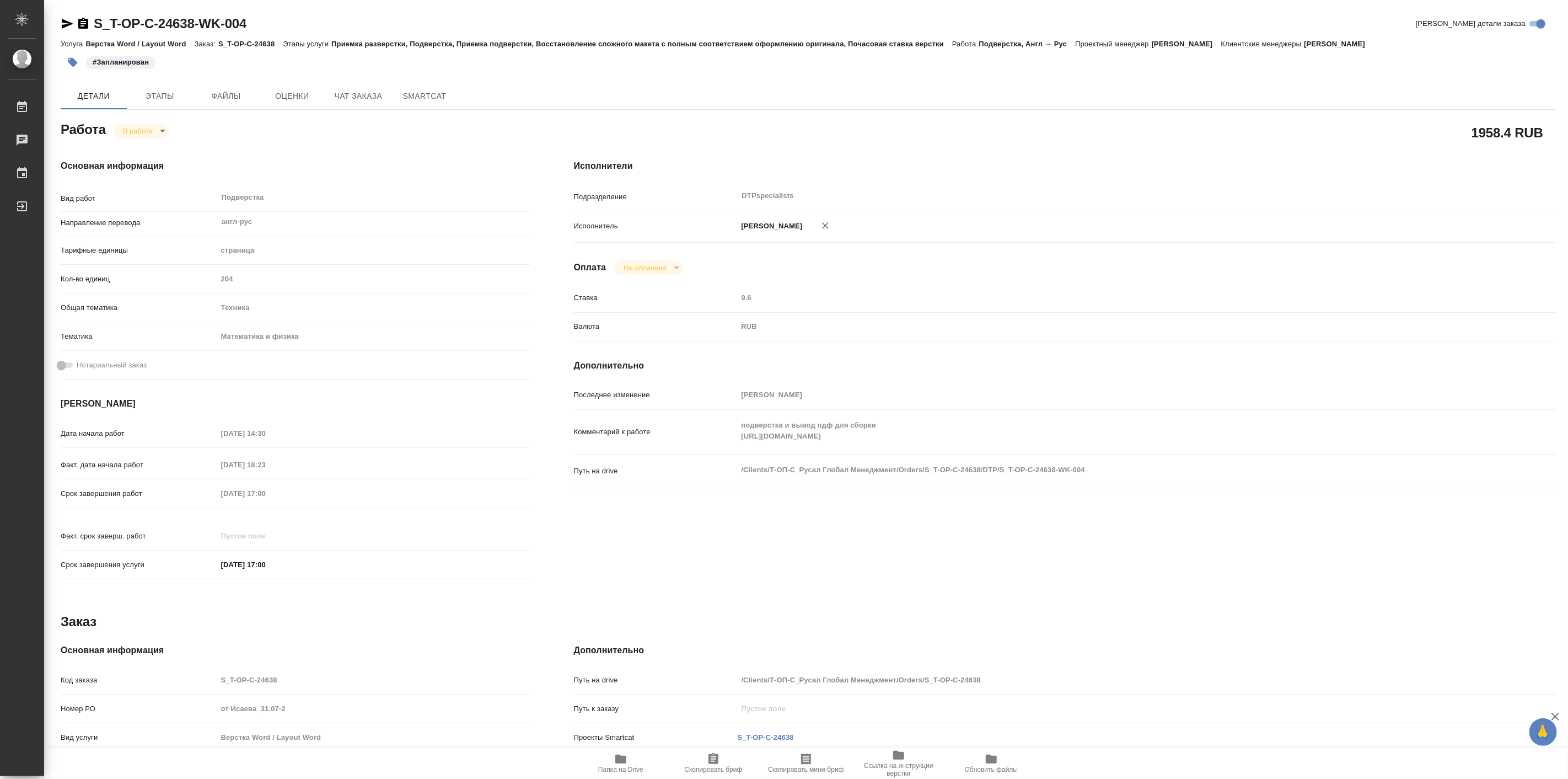
click at [615, 767] on span "Папка на Drive" at bounding box center [621, 769] width 45 height 8
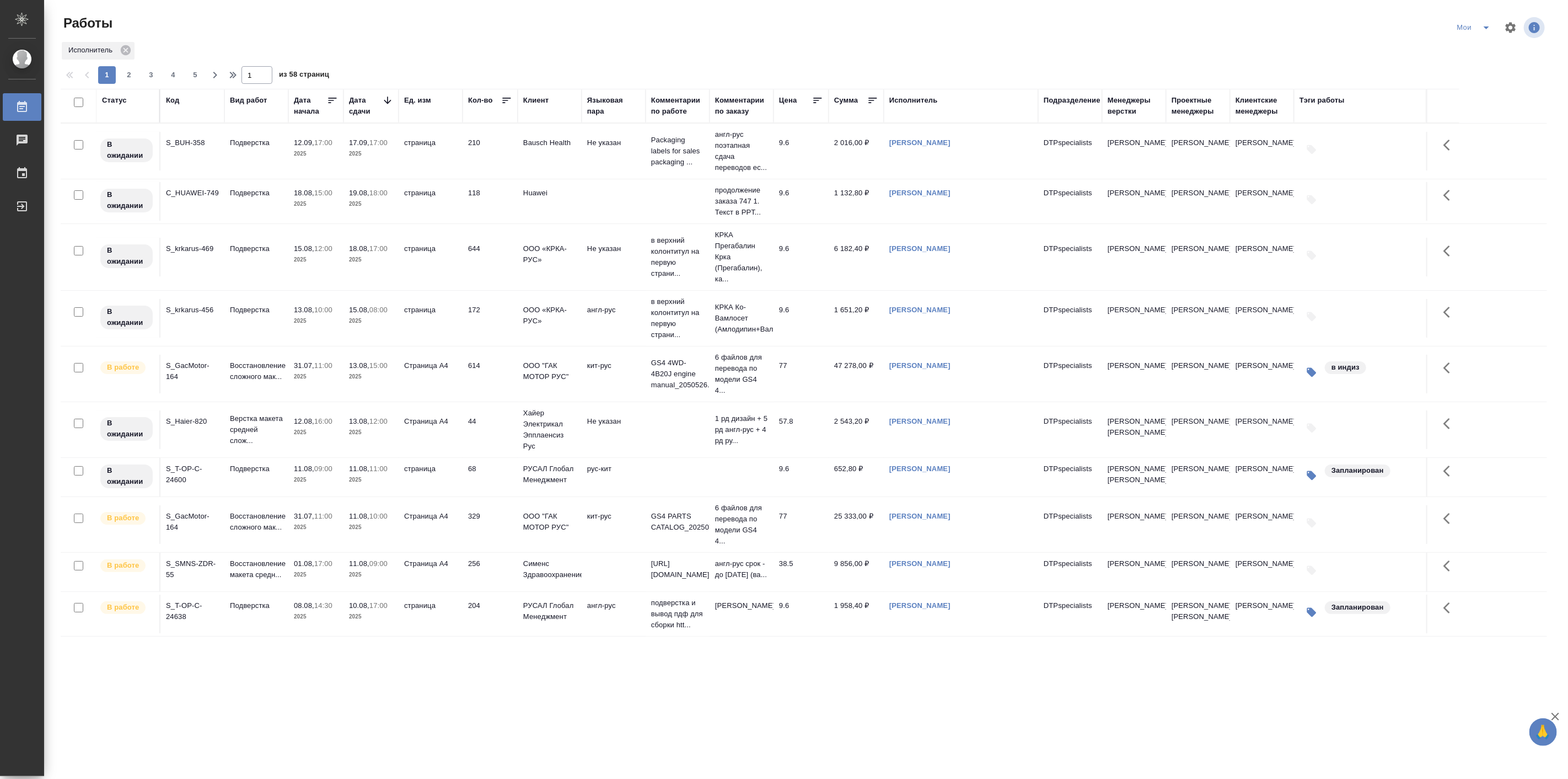
click at [1487, 31] on icon "split button" at bounding box center [1486, 27] width 13 height 13
click at [1481, 90] on li "Подбор" at bounding box center [1475, 85] width 62 height 17
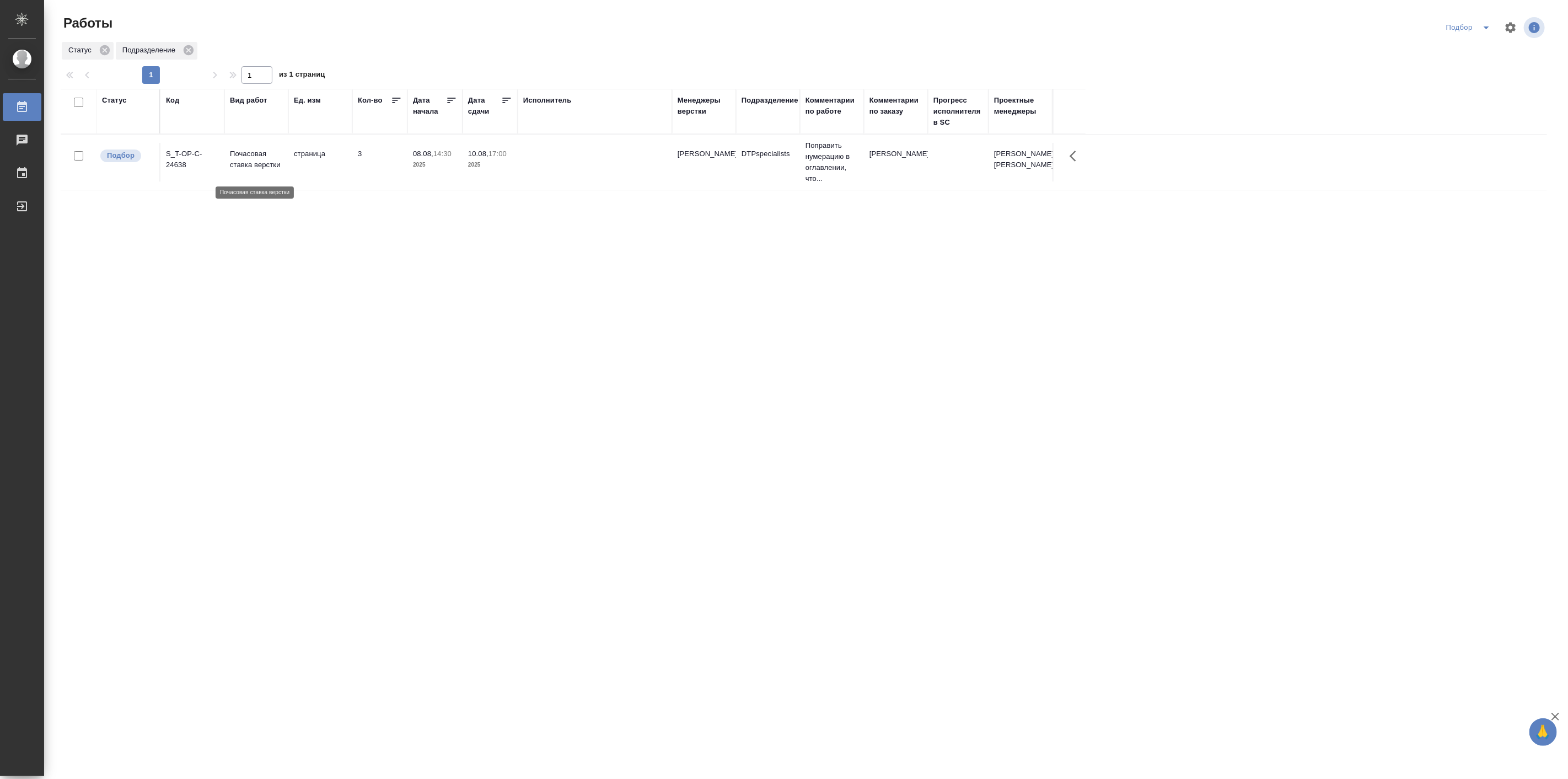
click at [250, 162] on p "Почасовая ставка верстки" at bounding box center [256, 159] width 53 height 22
click at [1482, 23] on icon "split button" at bounding box center [1486, 27] width 13 height 13
click at [1457, 89] on li "Мои" at bounding box center [1470, 85] width 62 height 17
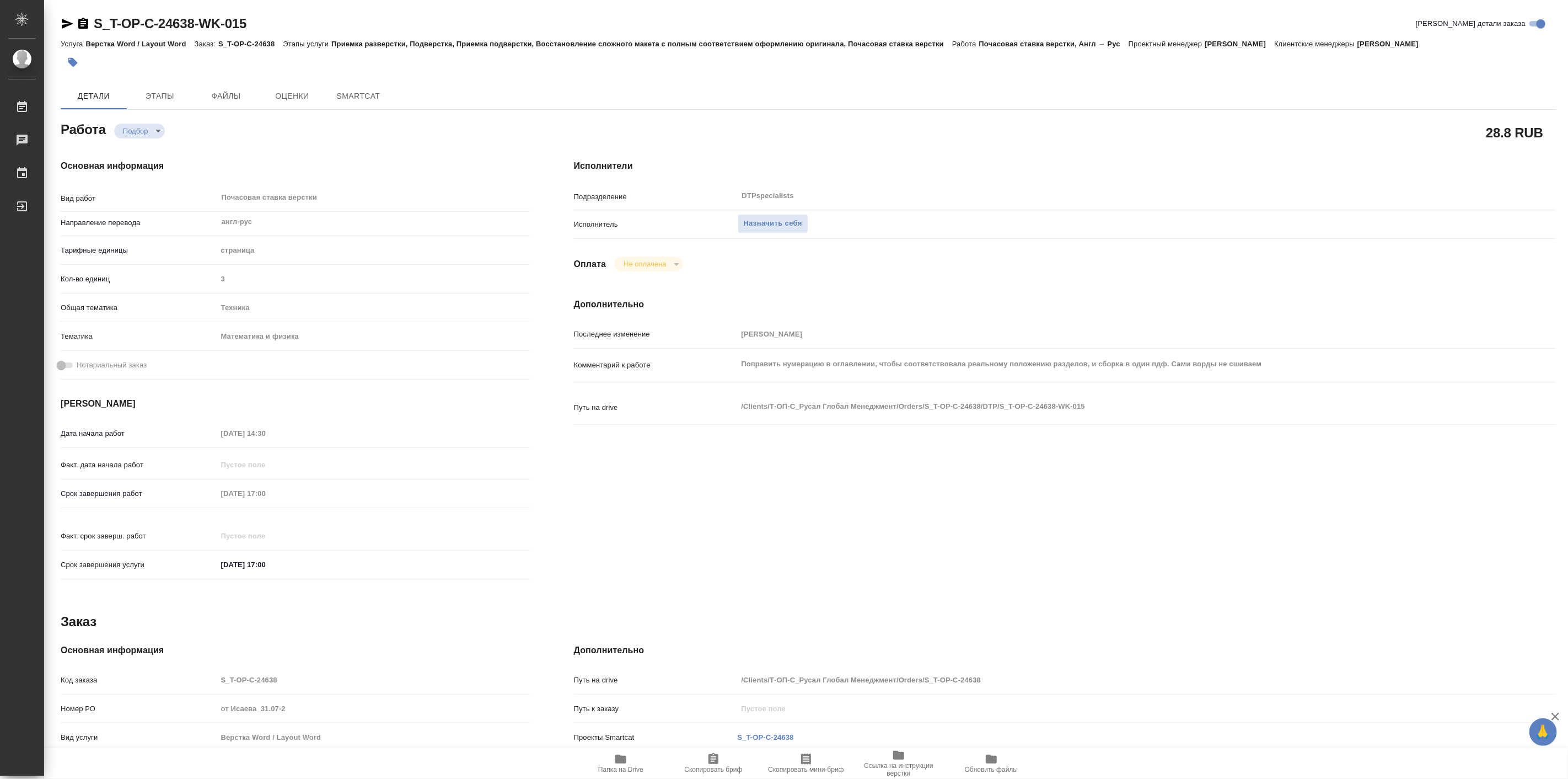
type textarea "x"
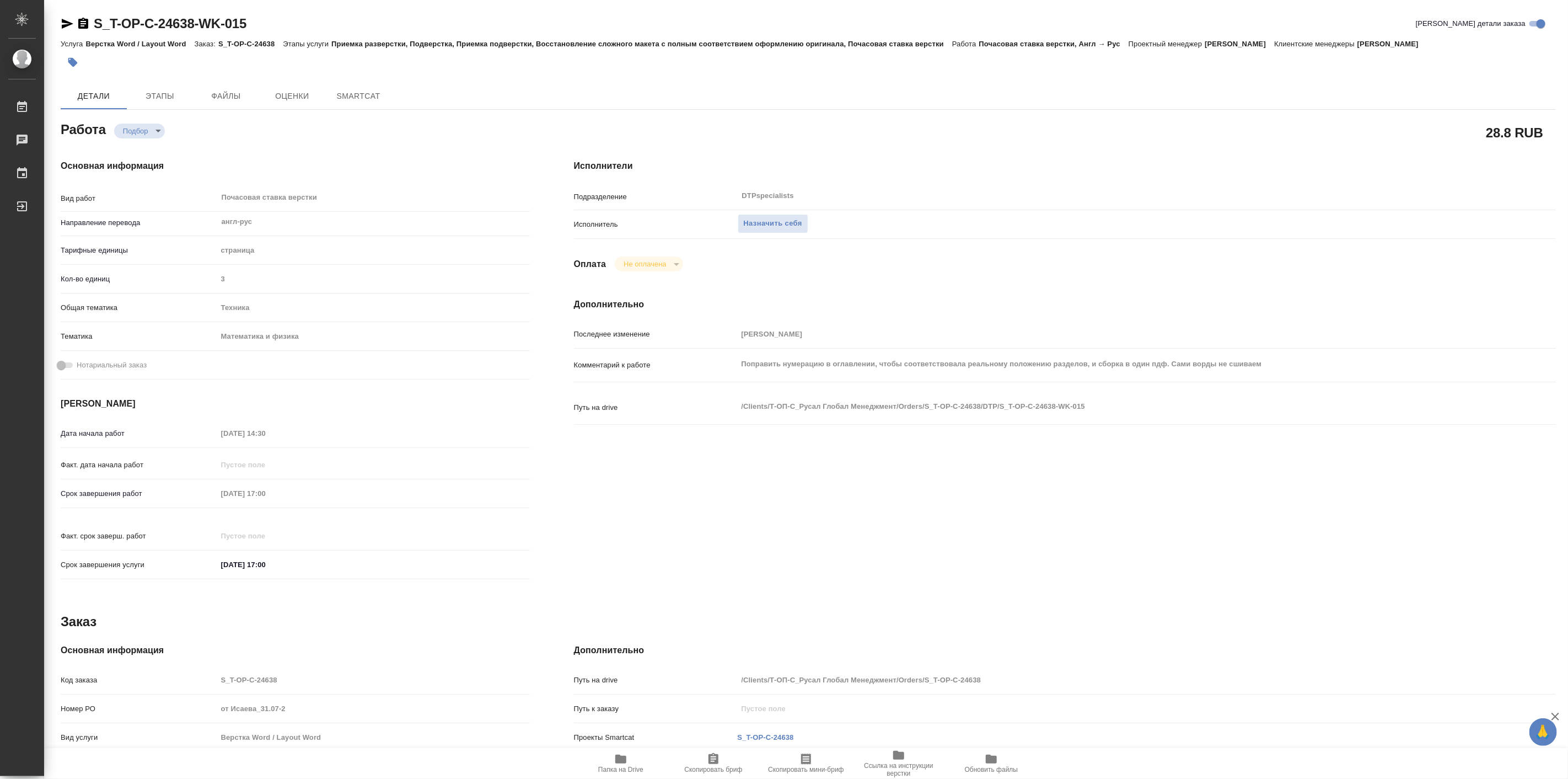
type textarea "x"
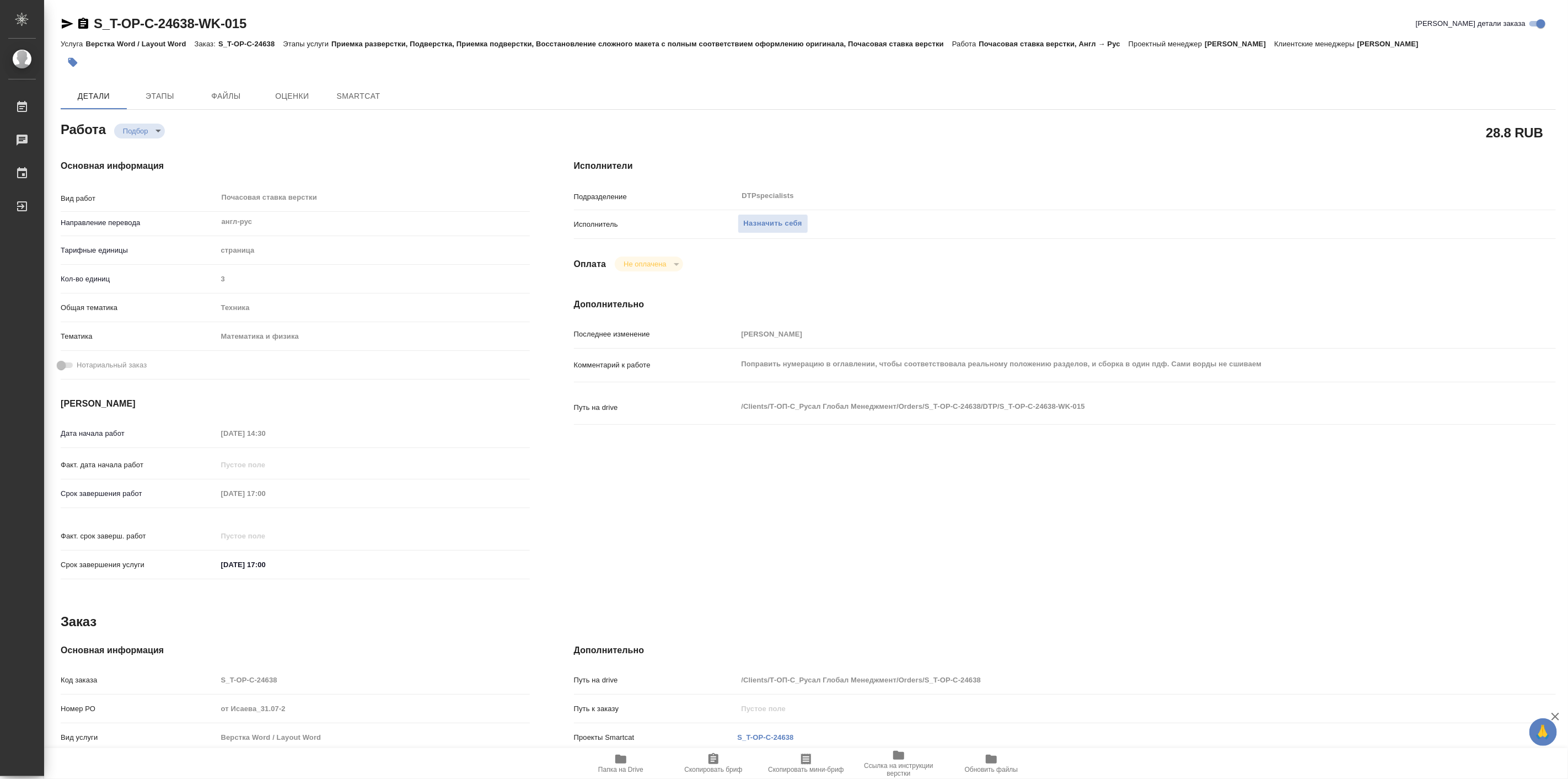
type textarea "x"
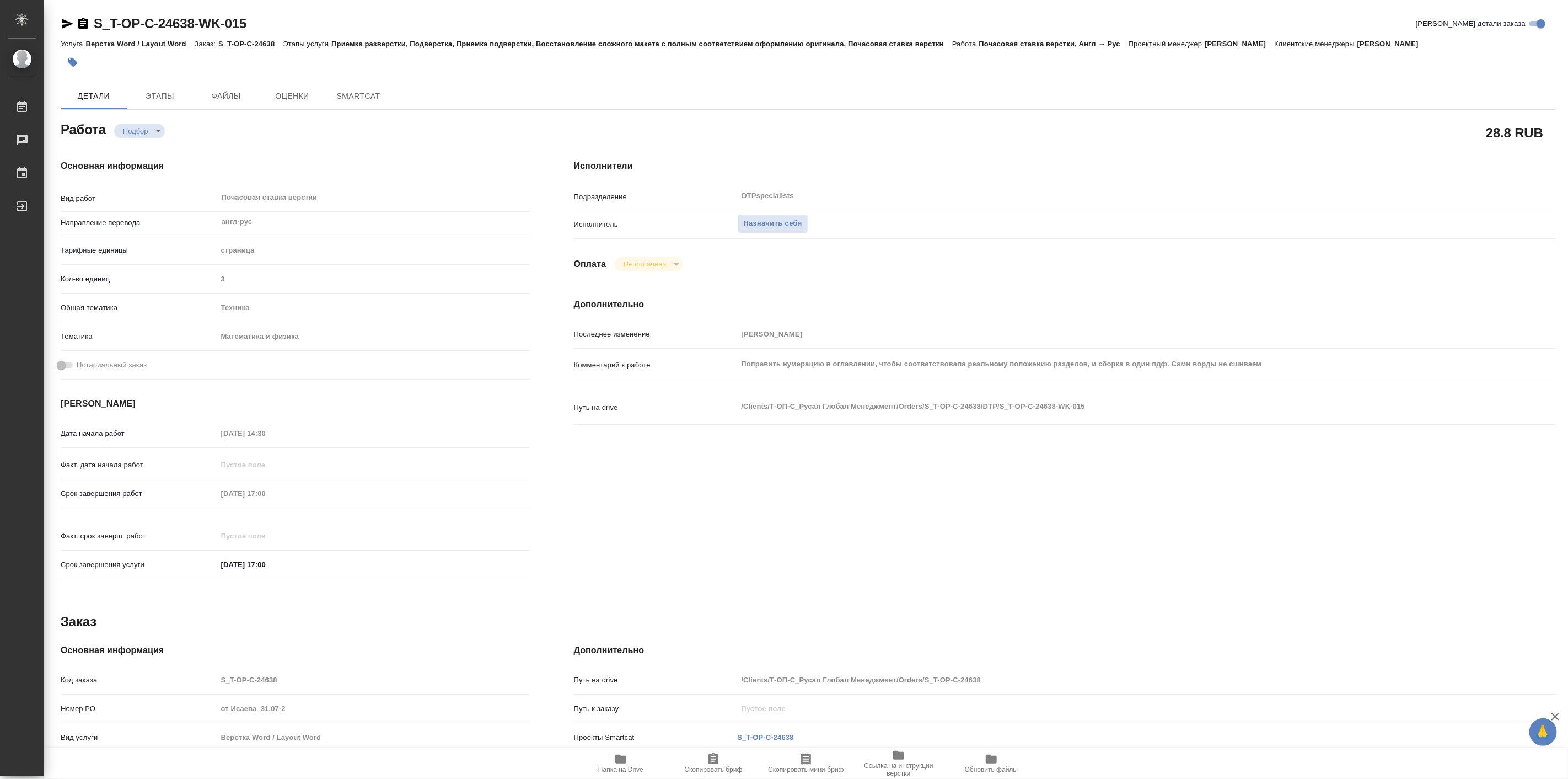
type textarea "x"
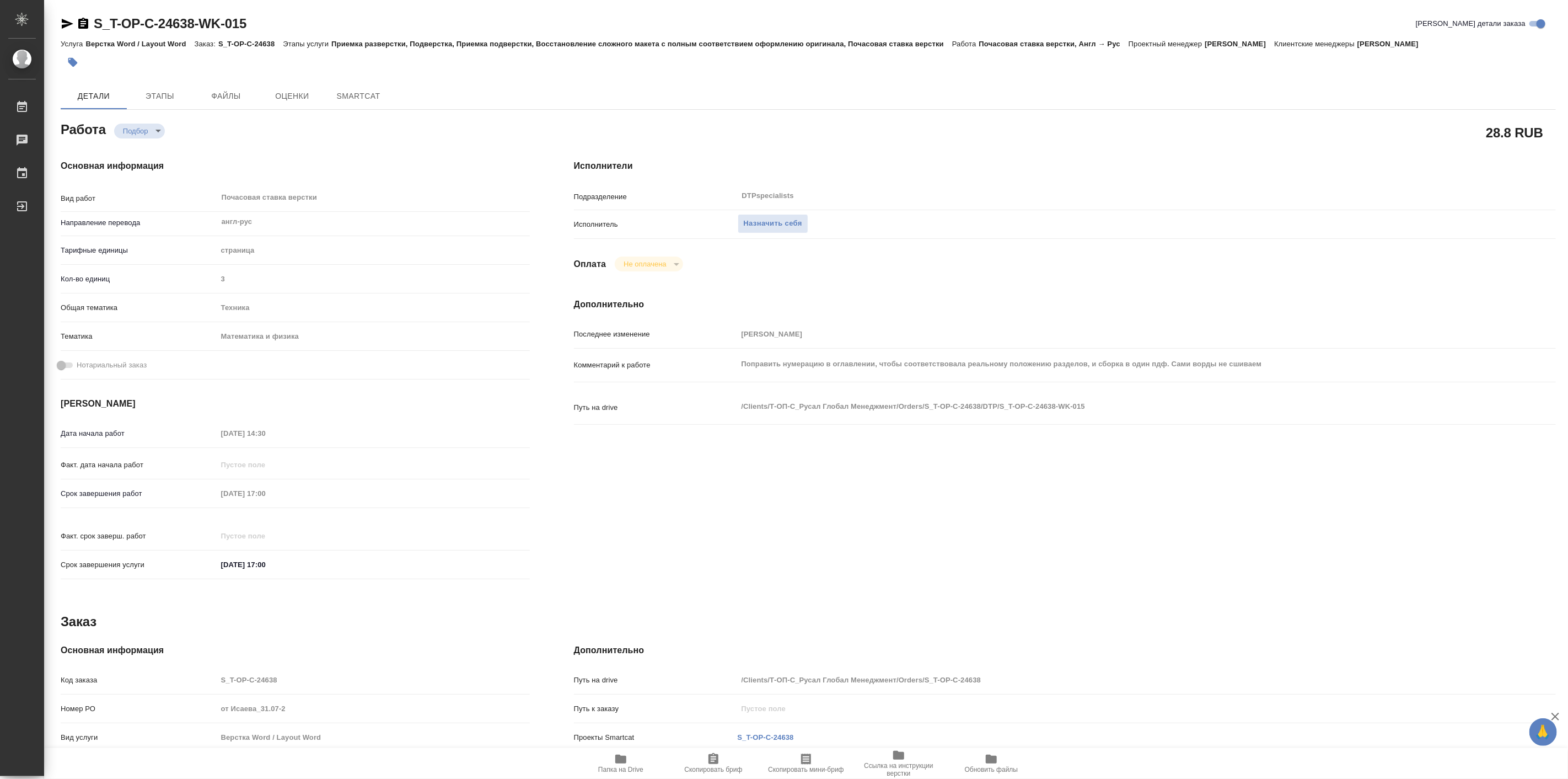
type textarea "x"
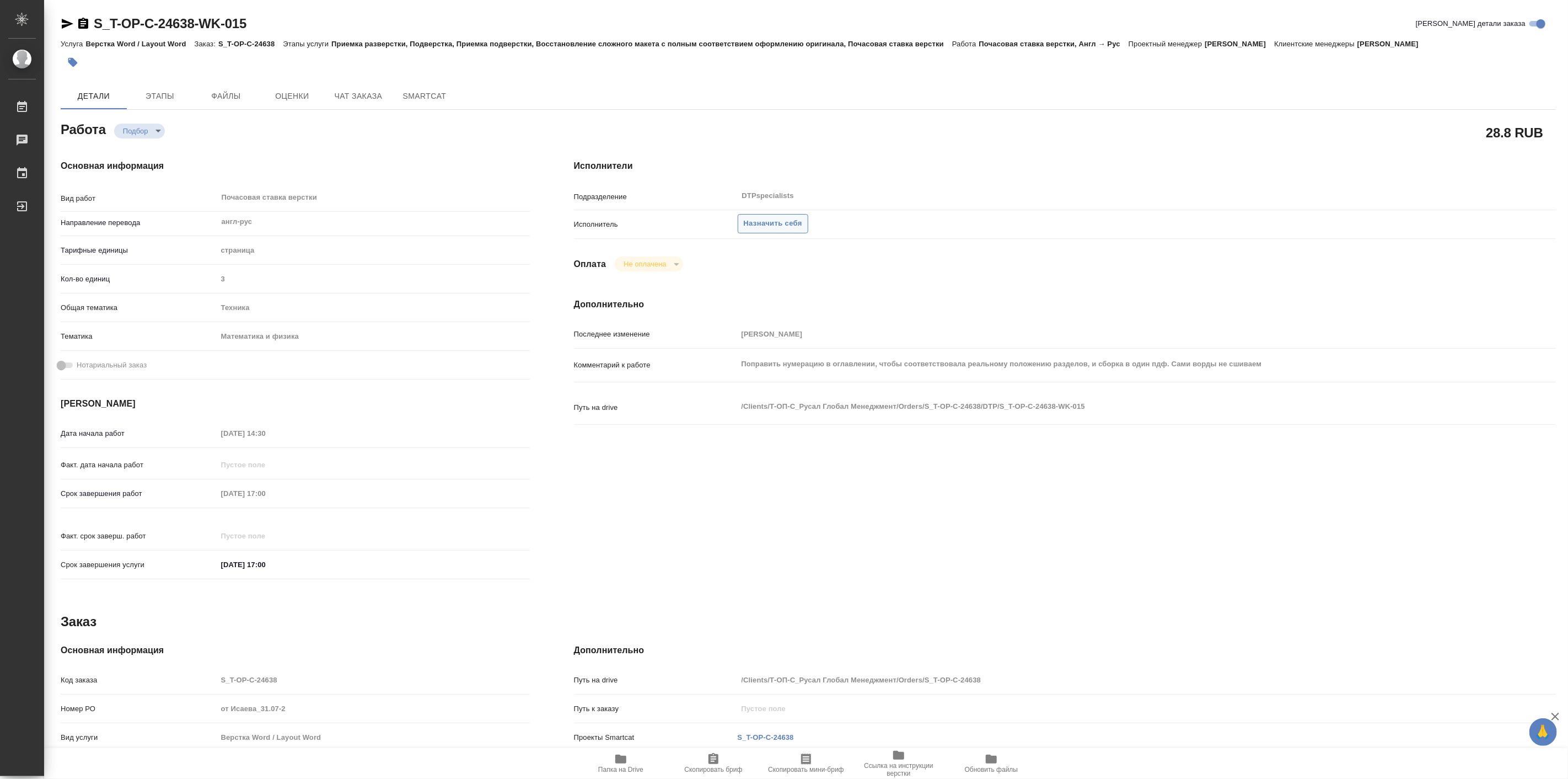
type textarea "x"
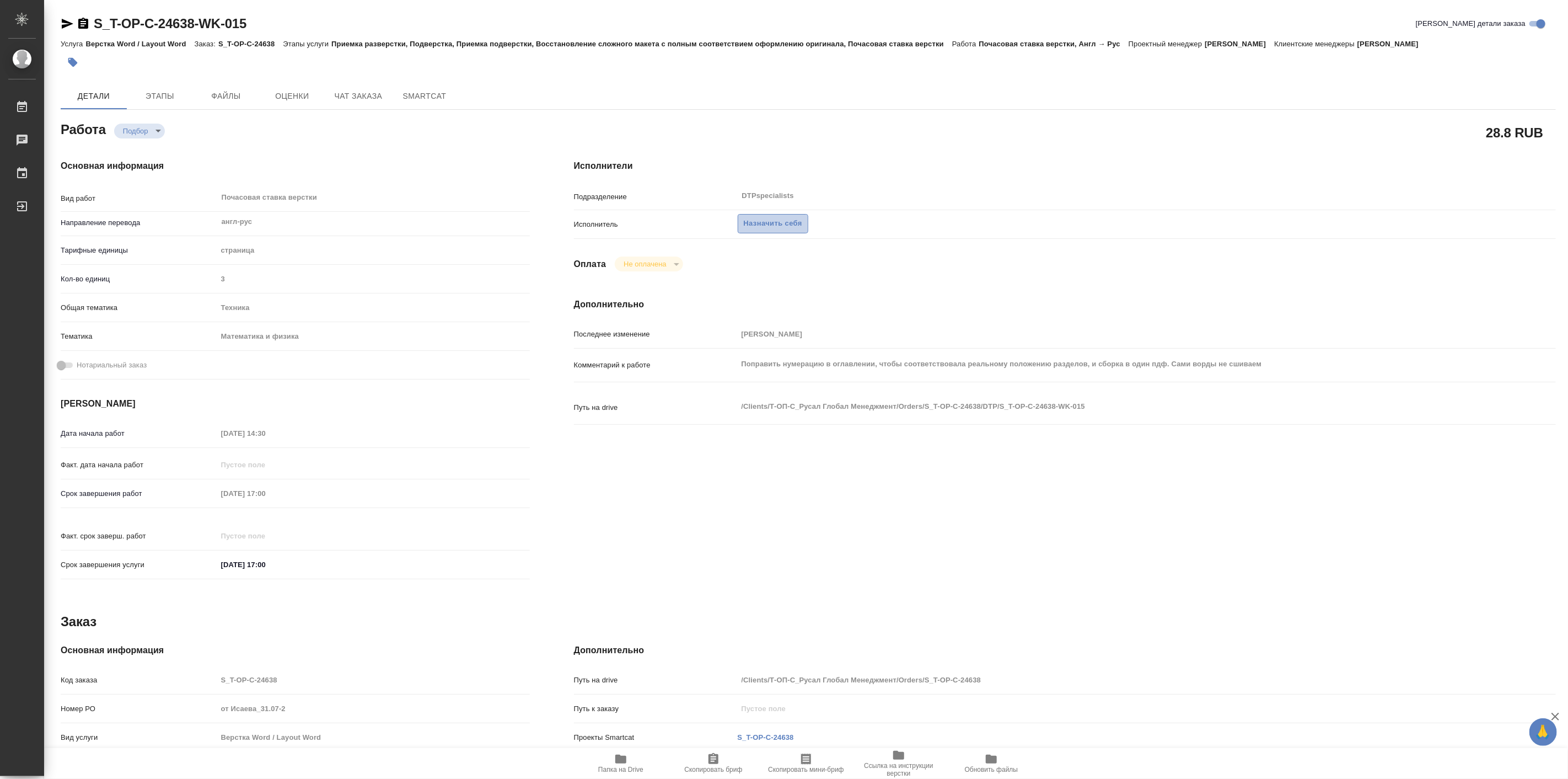
click at [781, 222] on span "Назначить себя" at bounding box center [773, 224] width 59 height 13
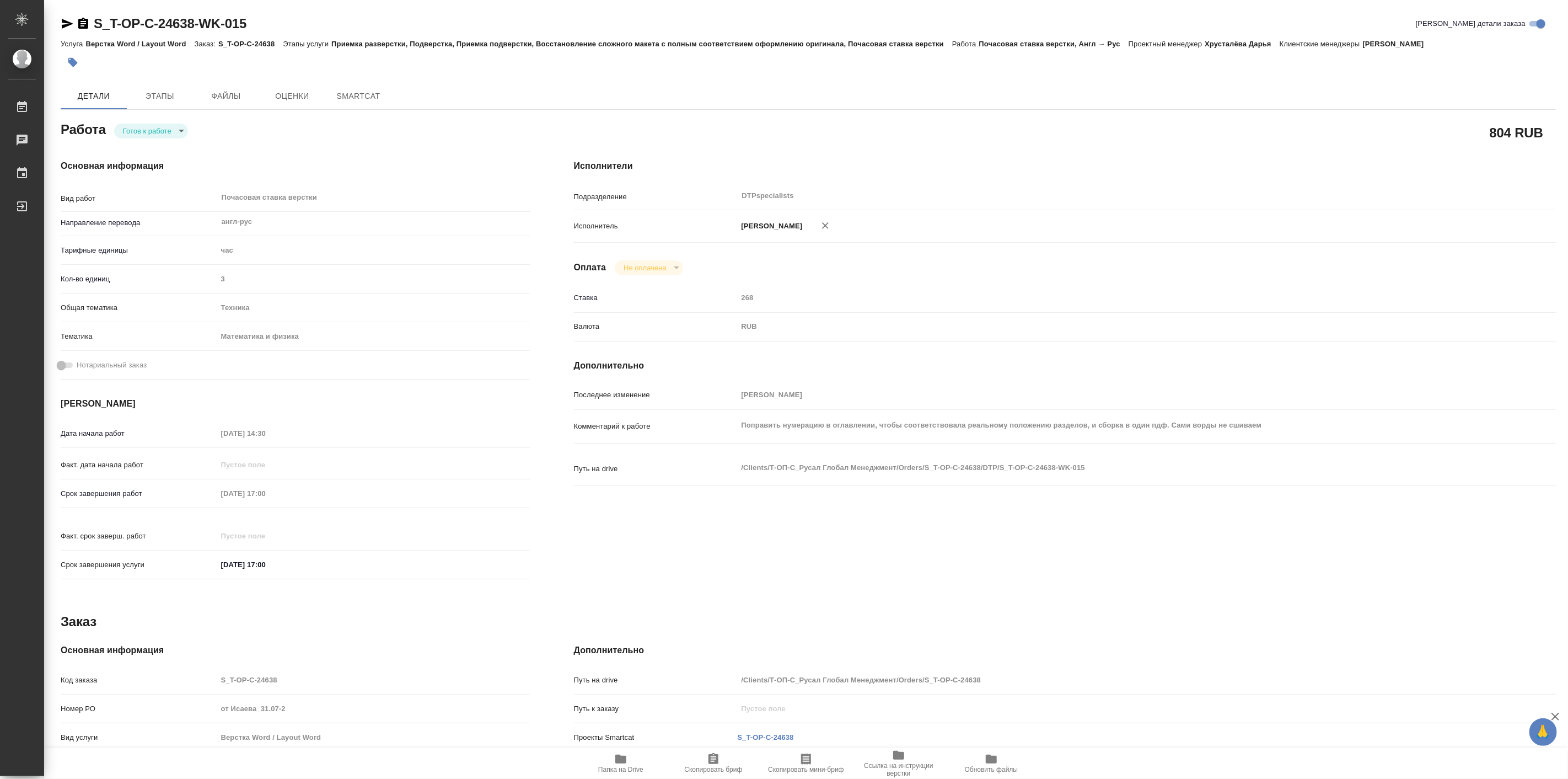
type textarea "x"
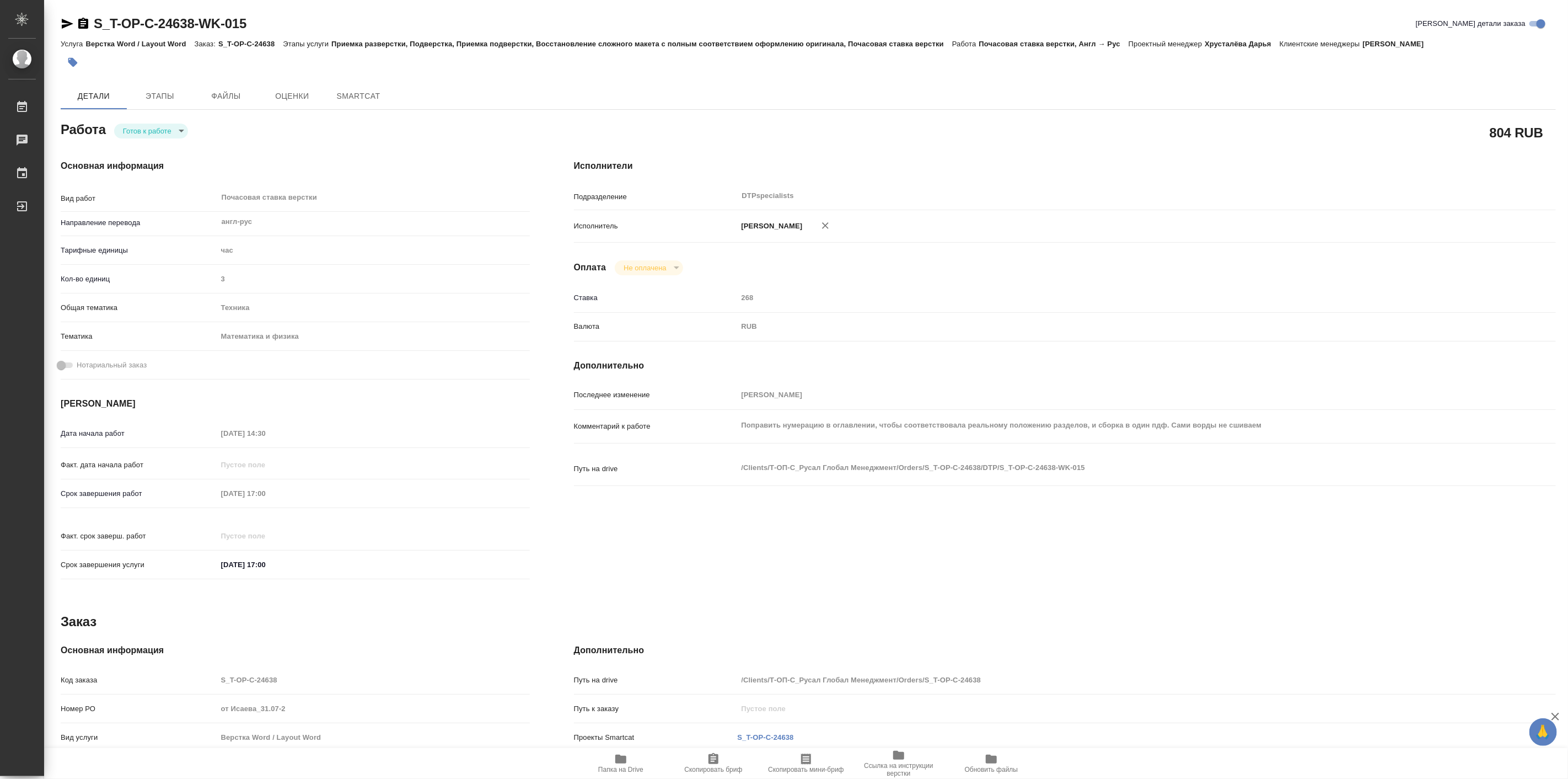
type textarea "x"
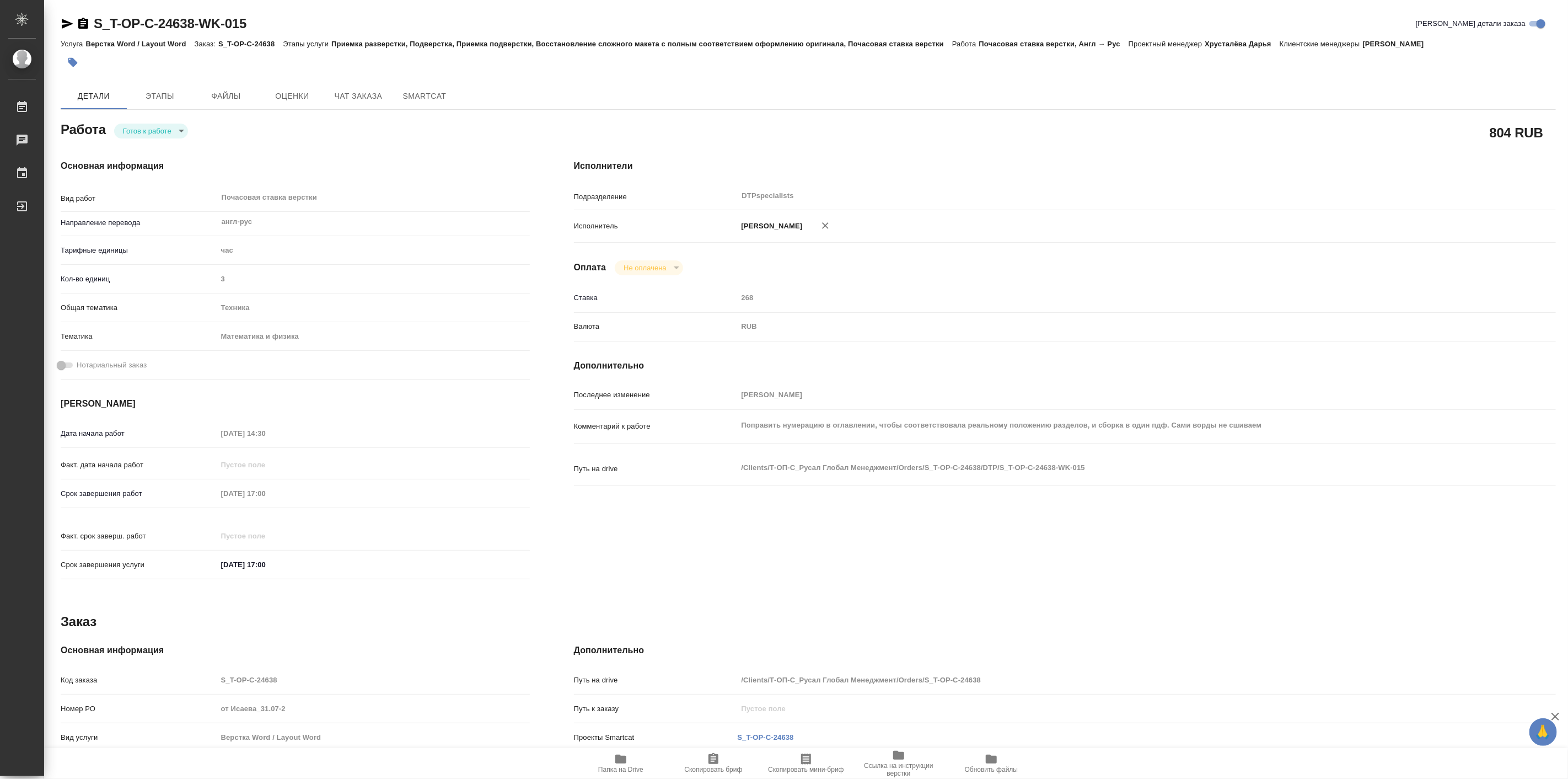
type textarea "x"
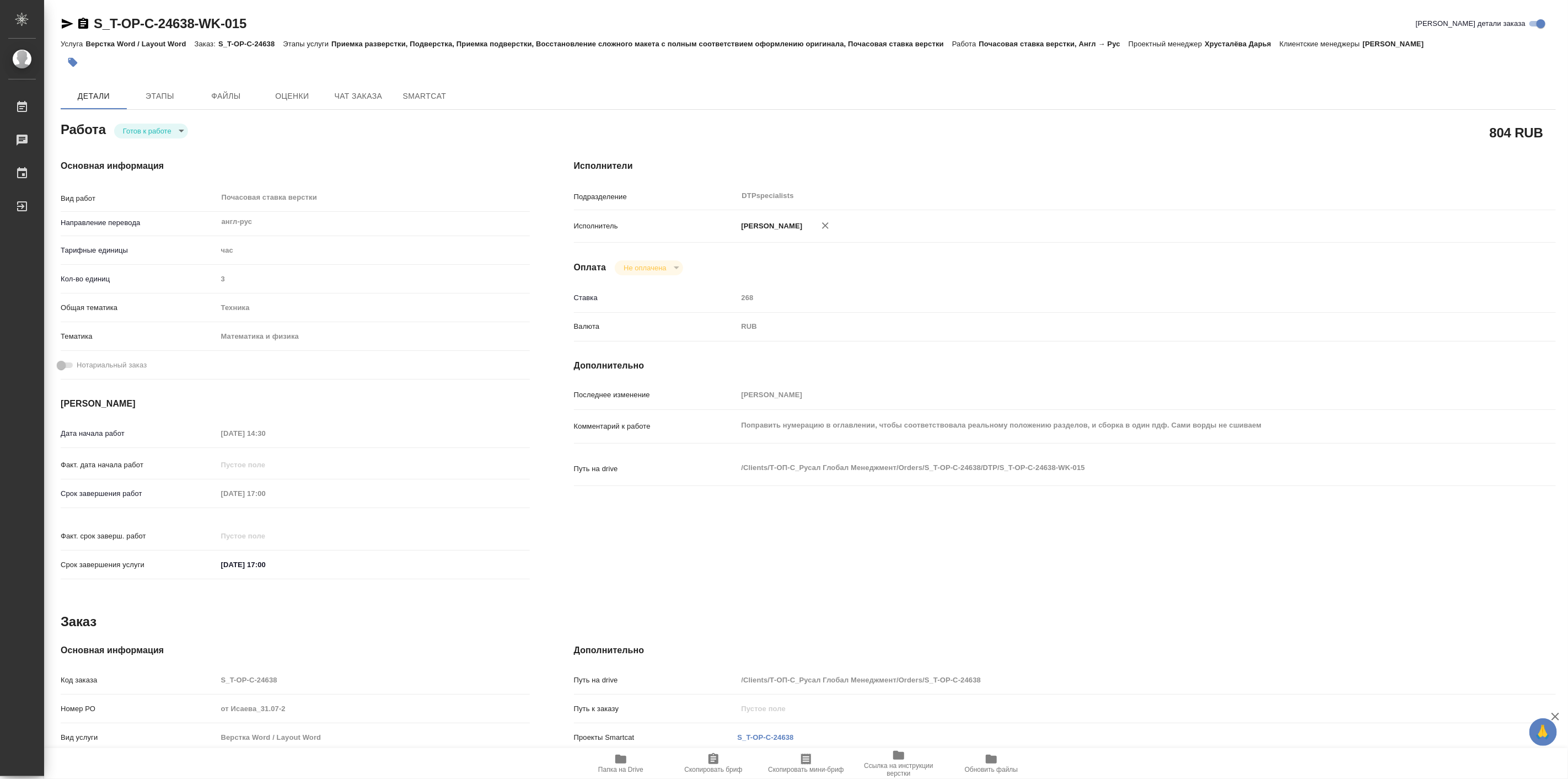
type textarea "x"
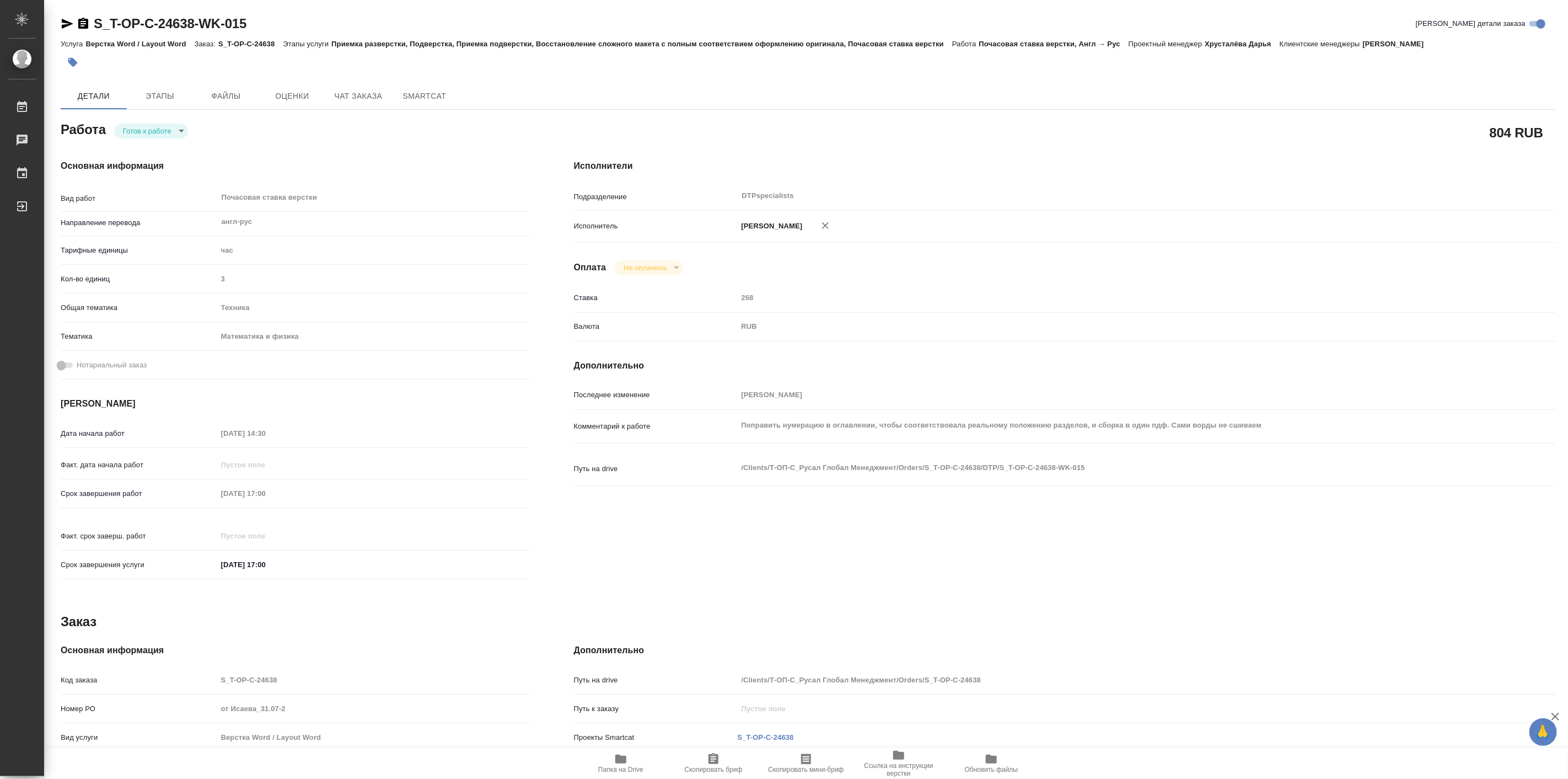
type textarea "x"
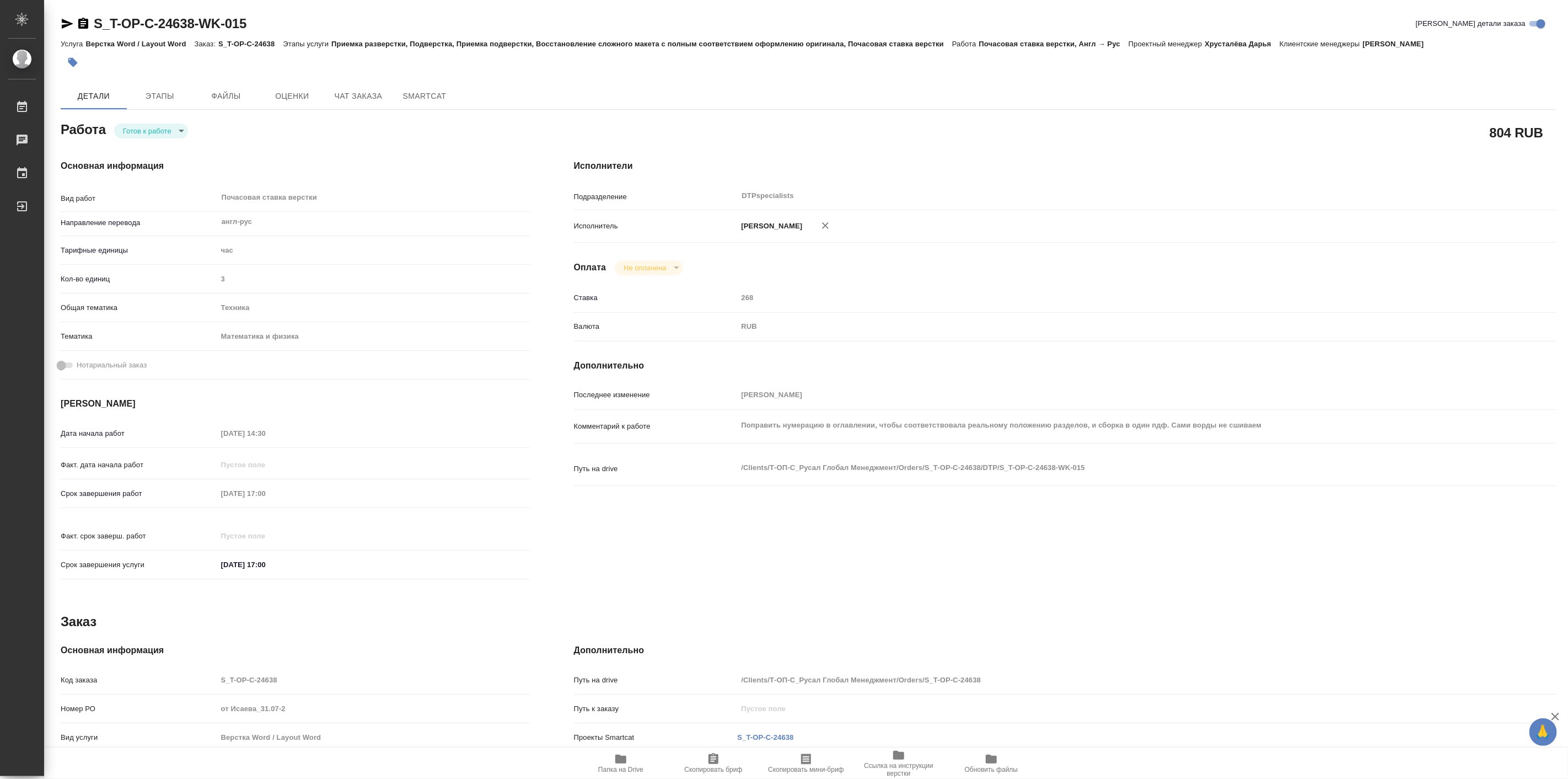
type textarea "x"
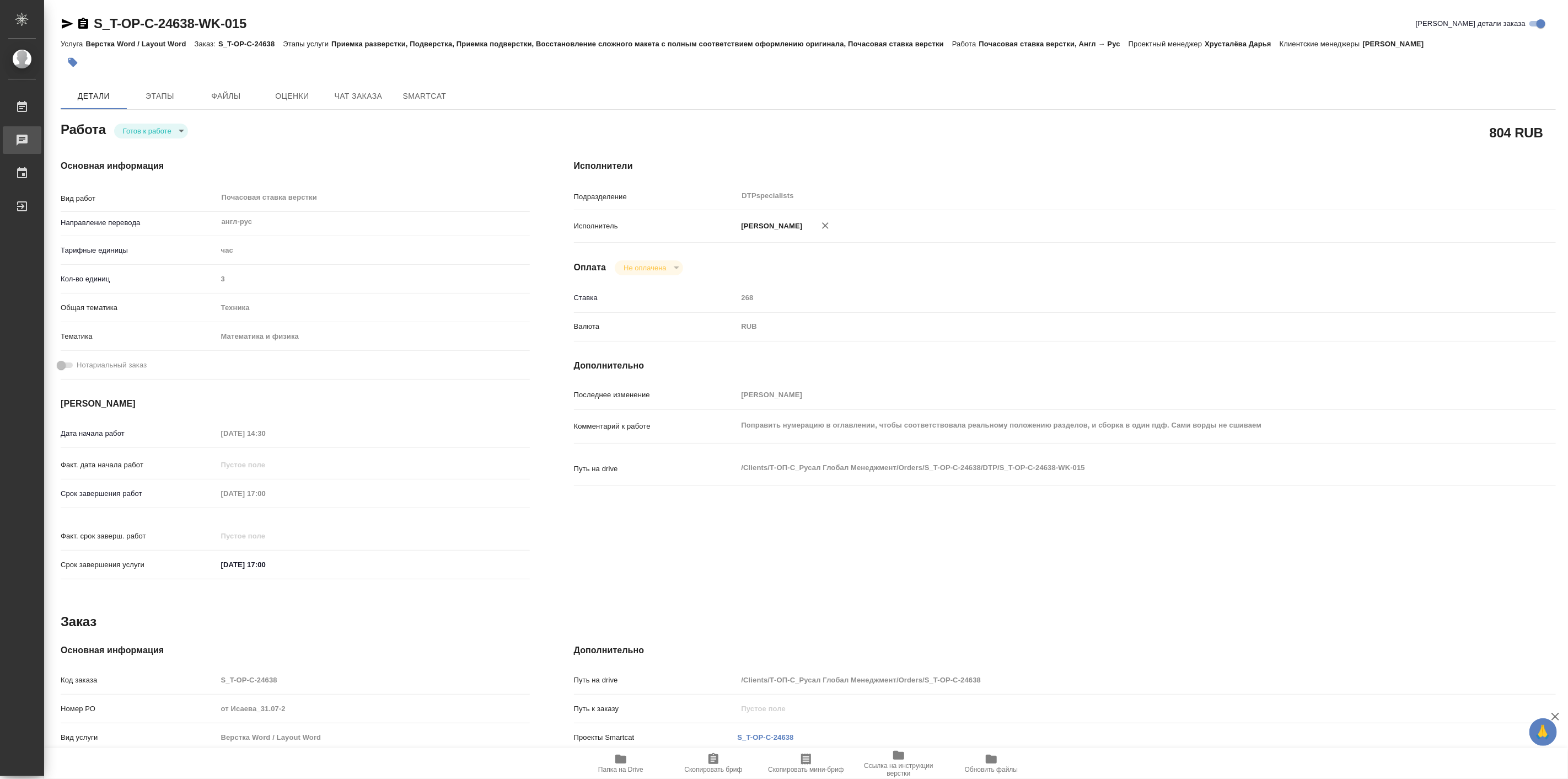
type textarea "x"
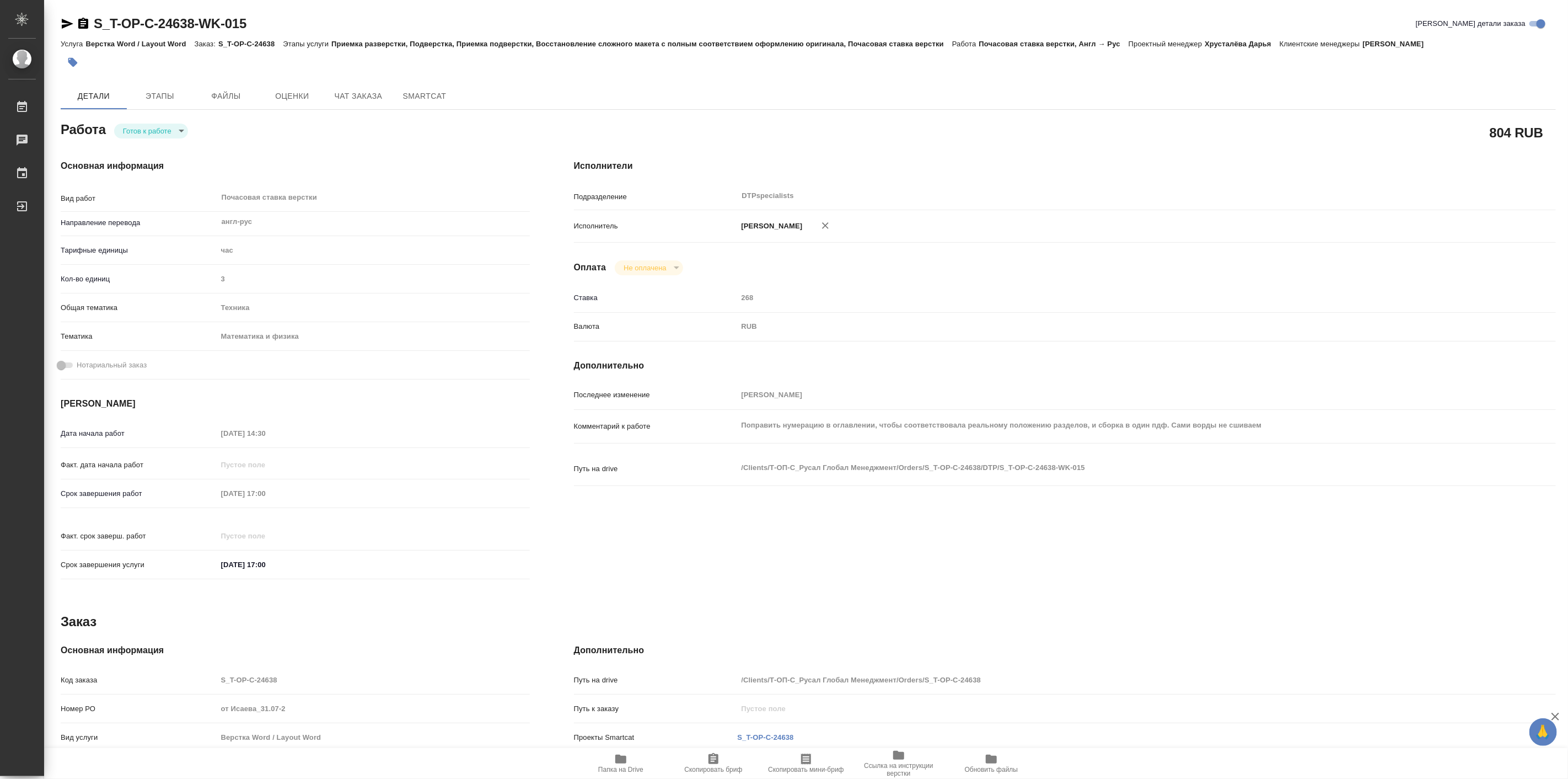
type textarea "x"
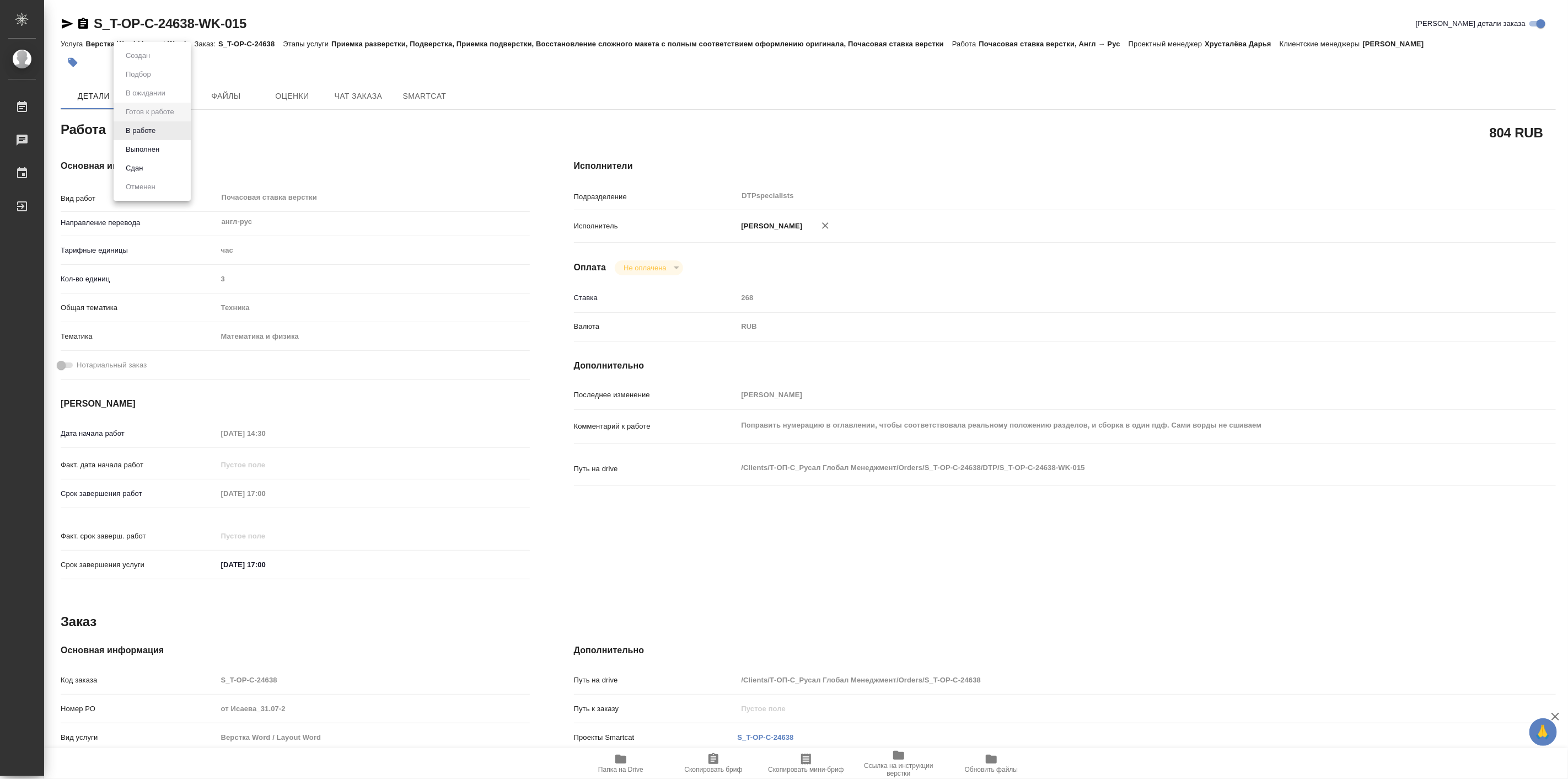
click at [165, 125] on body "🙏 .cls-1 fill:#fff; AWATERA [PERSON_NAME] Работы 0 Чаты График Выйти S_T-OP-C-2…" at bounding box center [784, 389] width 1568 height 779
click at [159, 131] on button "В работе" at bounding box center [141, 131] width 37 height 12
type textarea "x"
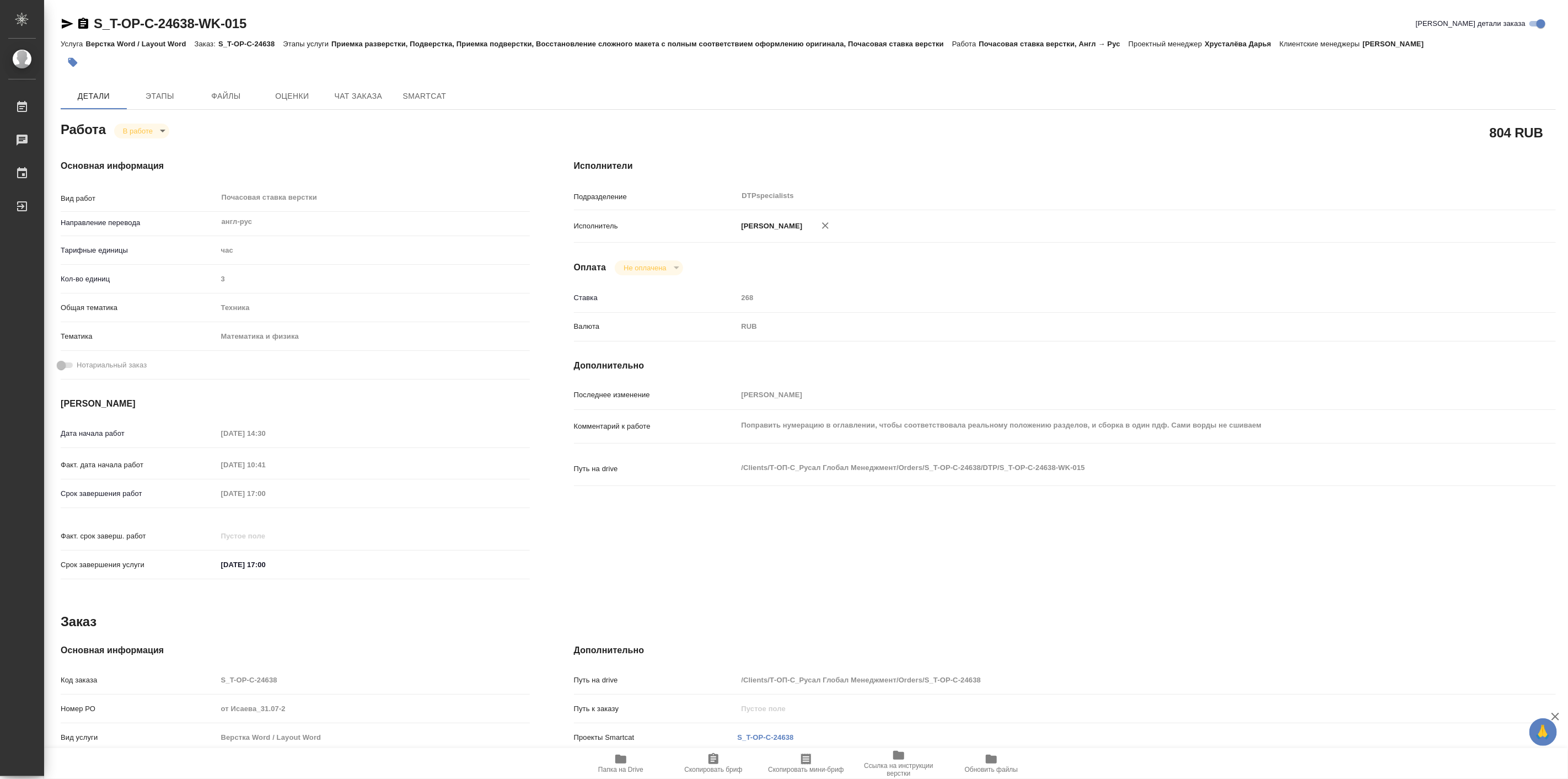
type textarea "x"
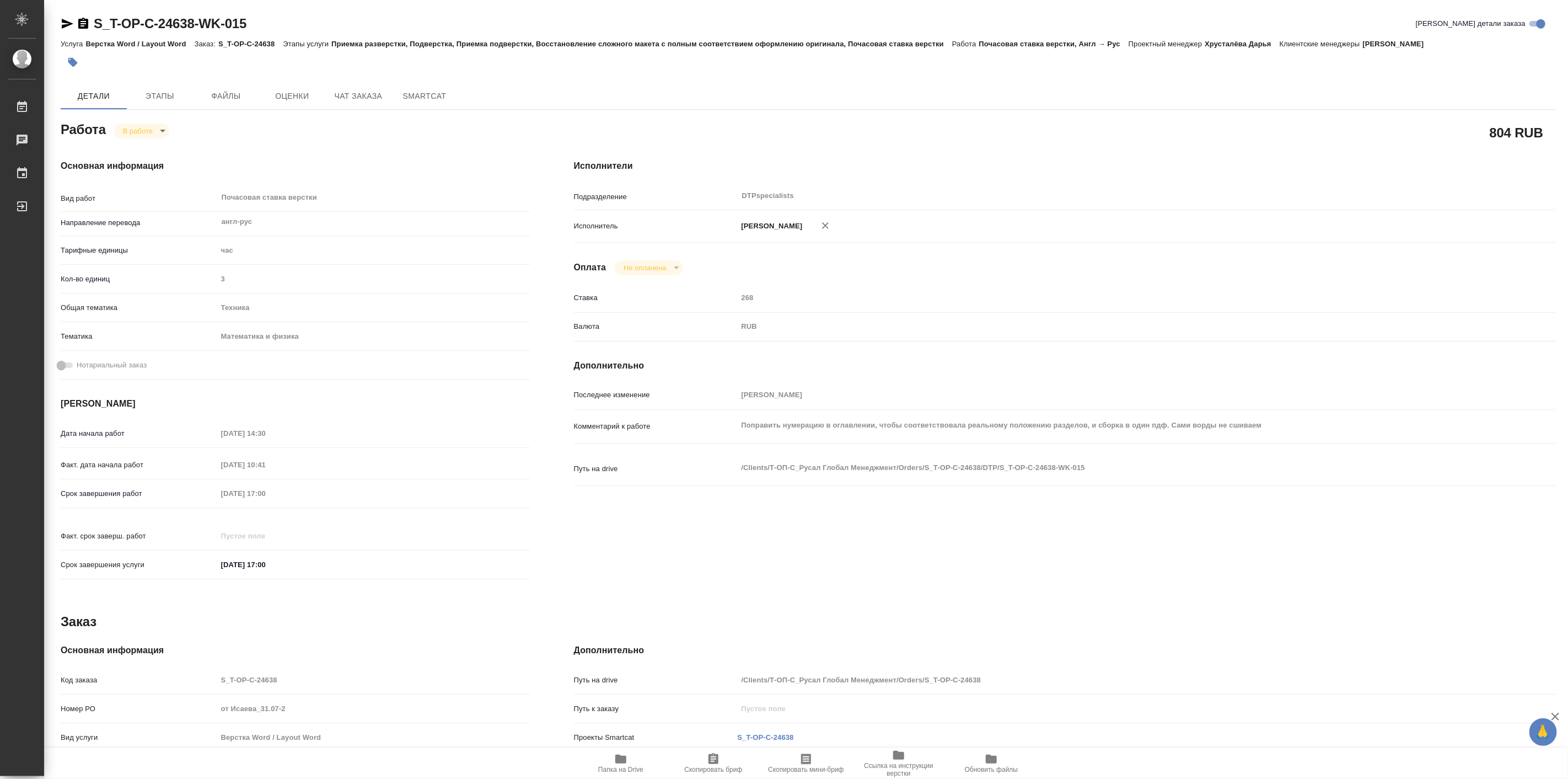
type textarea "x"
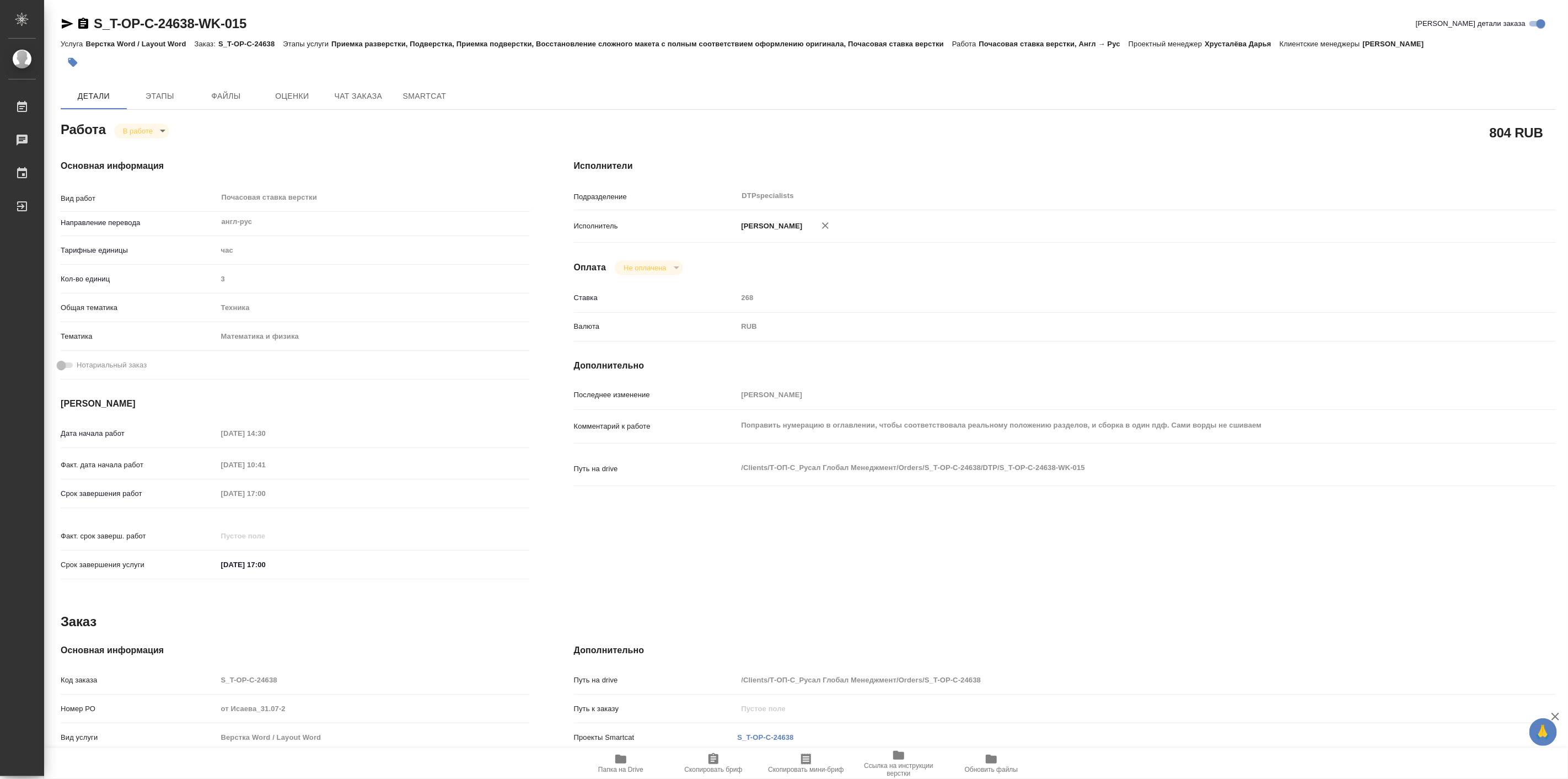
type textarea "x"
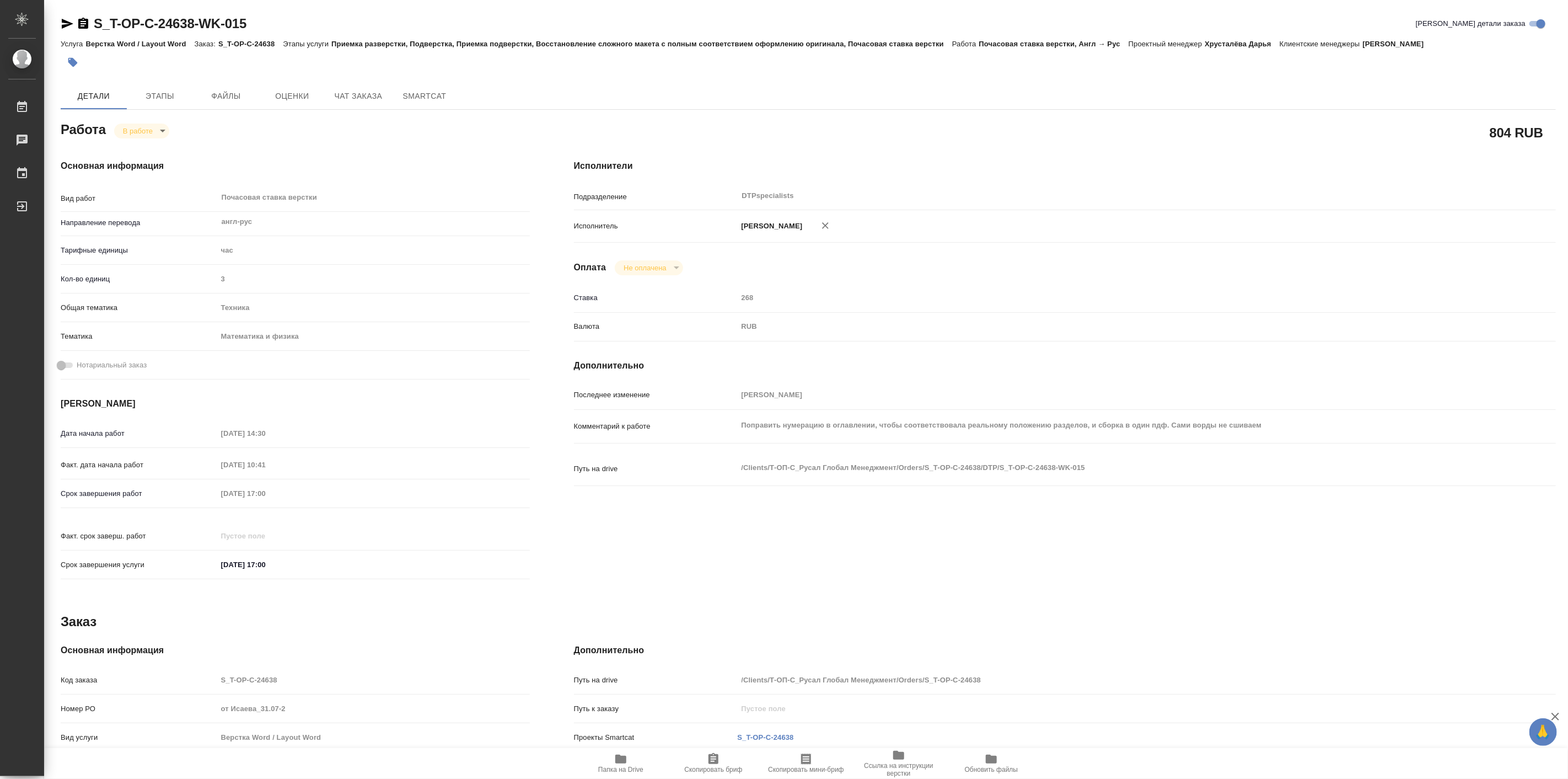
type textarea "x"
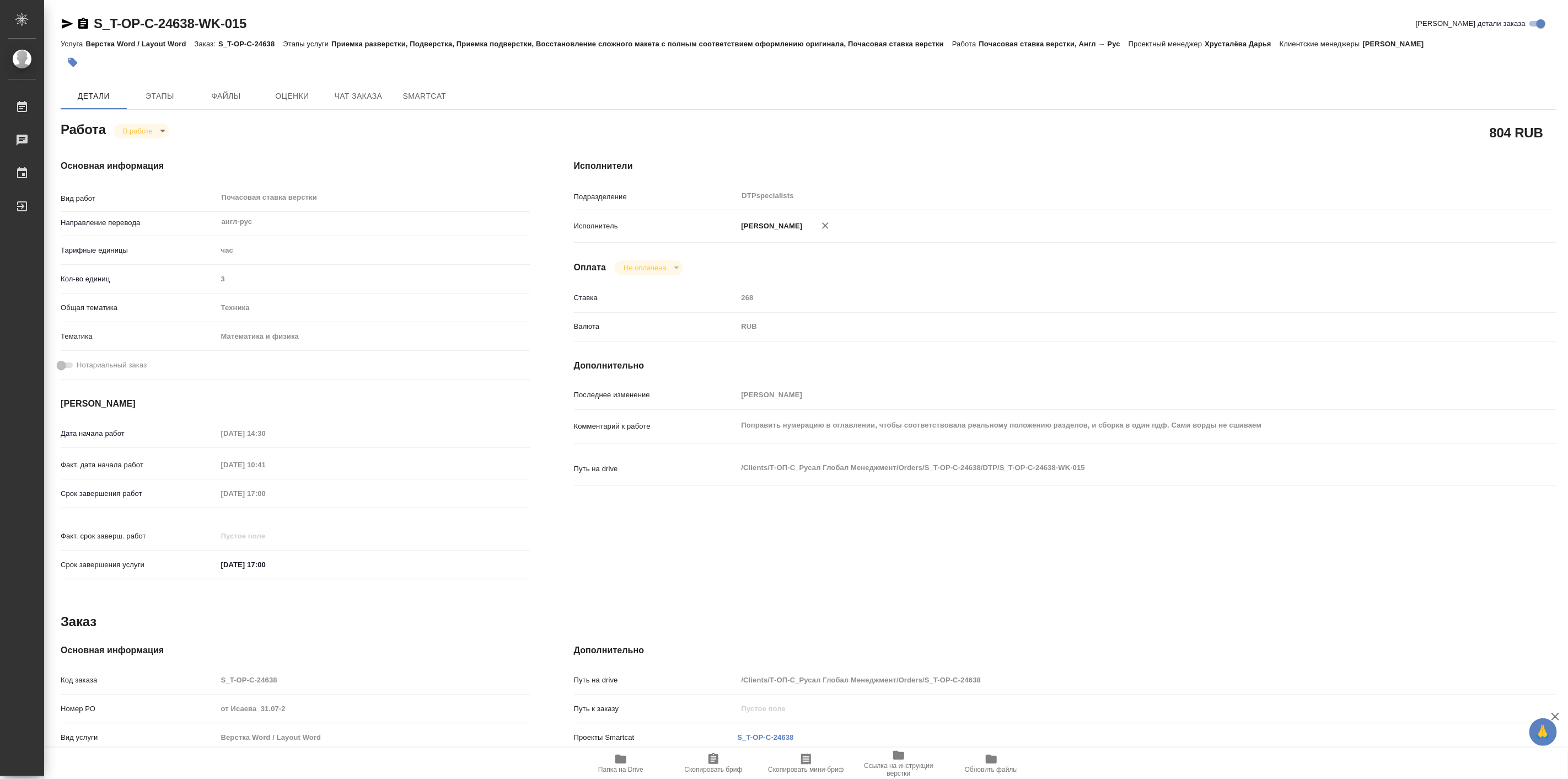
type textarea "x"
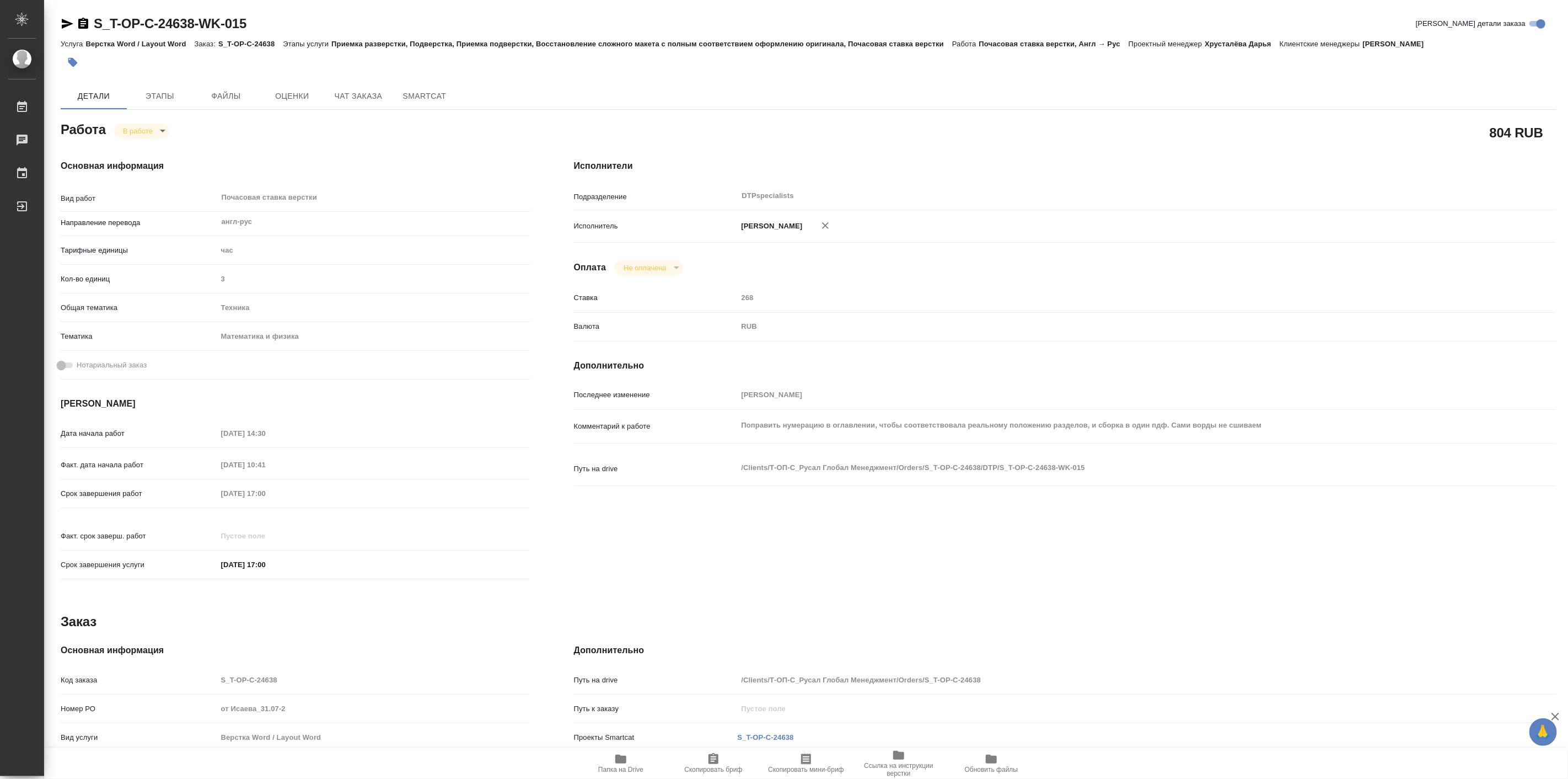
type textarea "x"
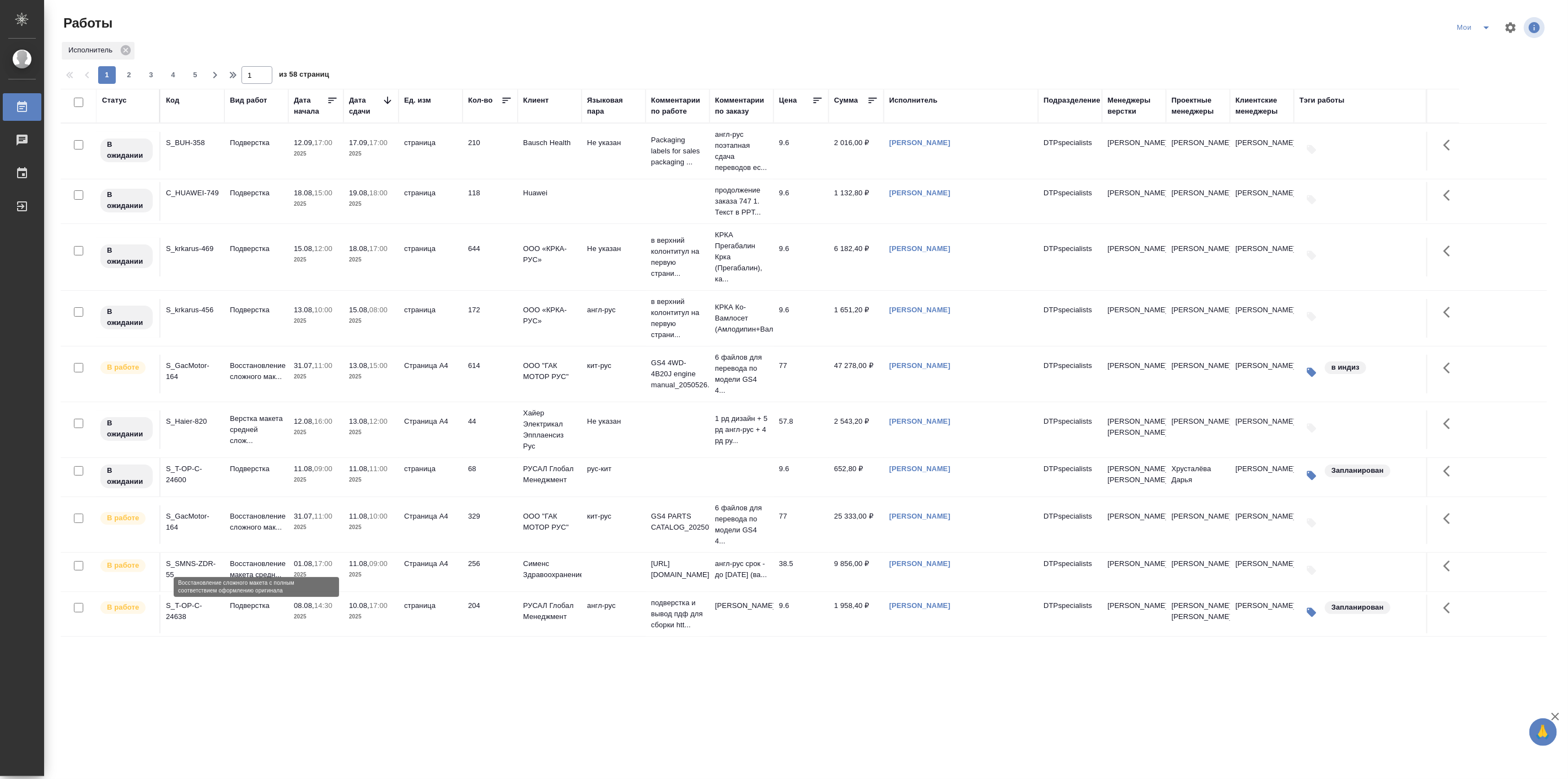
click at [258, 532] on p "Восстановление сложного мак..." at bounding box center [256, 521] width 53 height 22
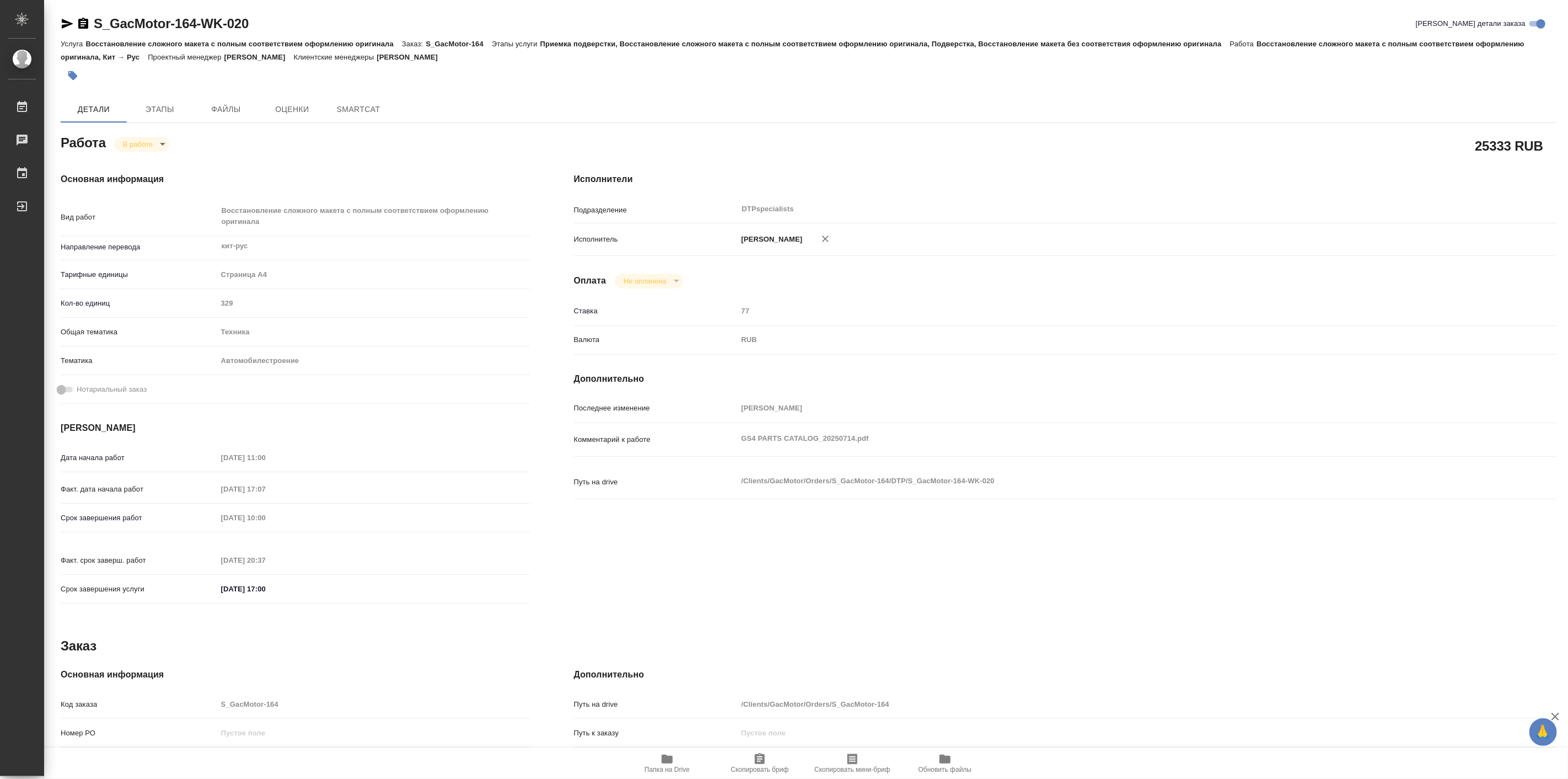
type textarea "x"
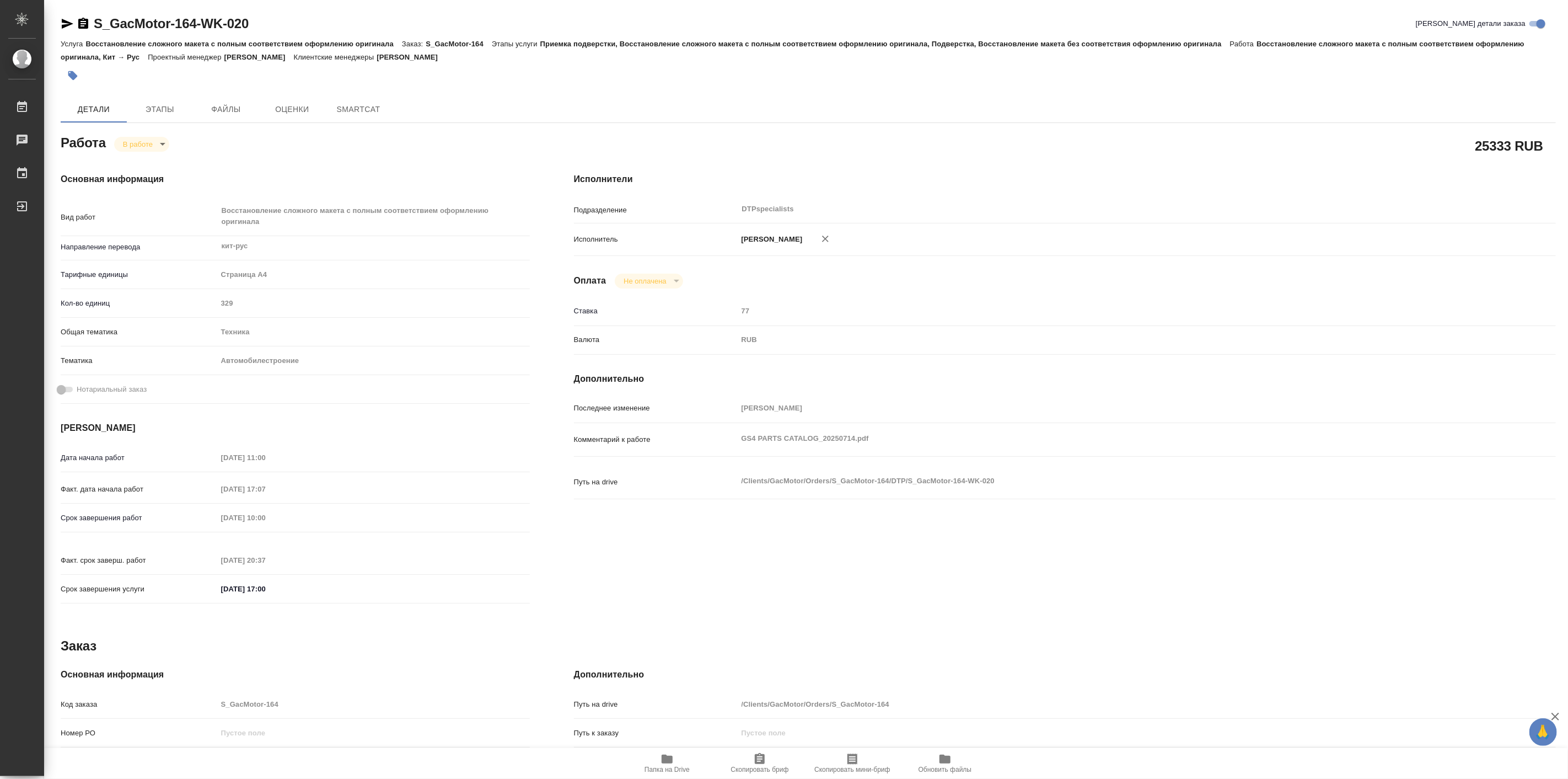
type textarea "x"
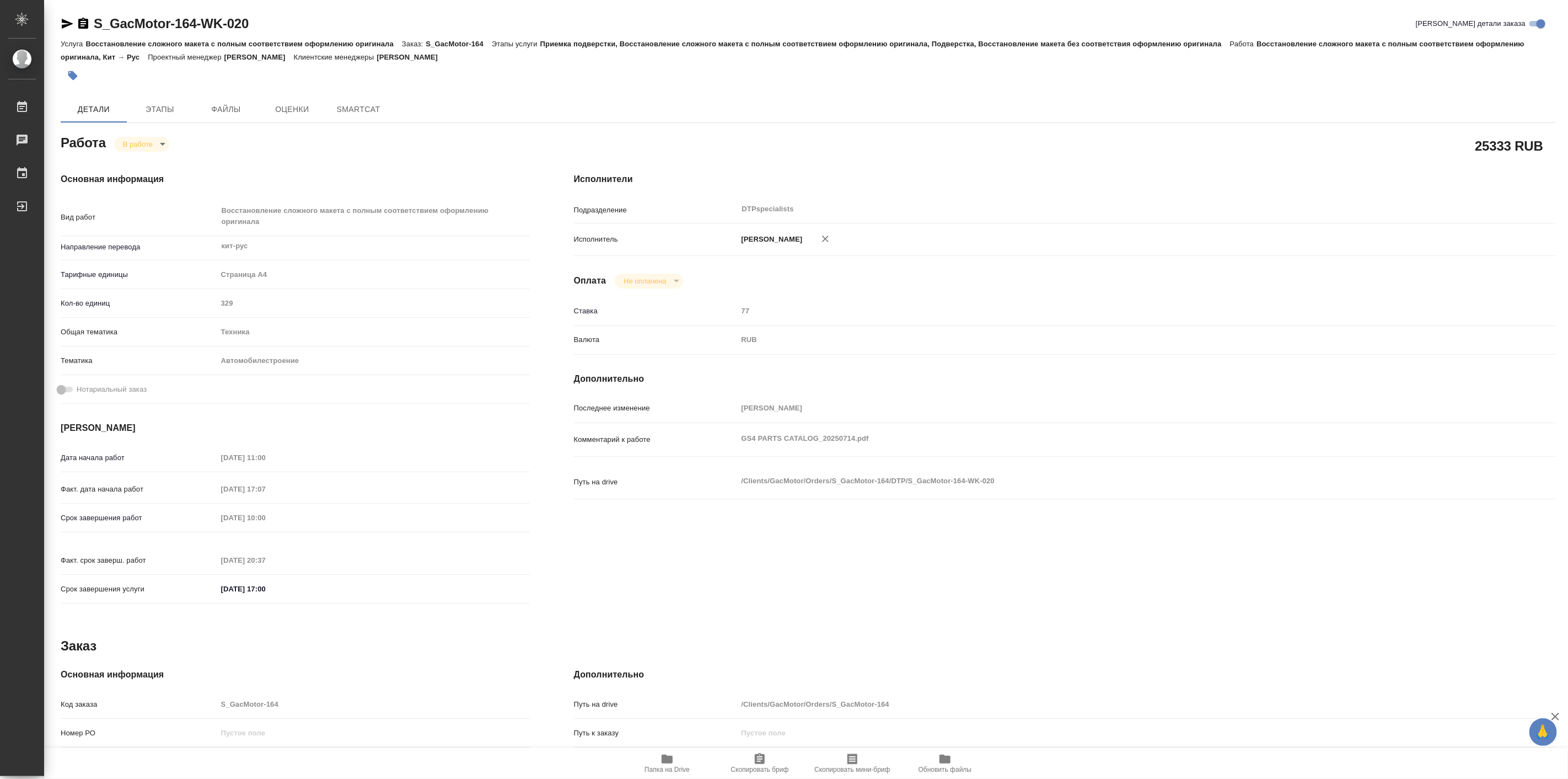
type textarea "x"
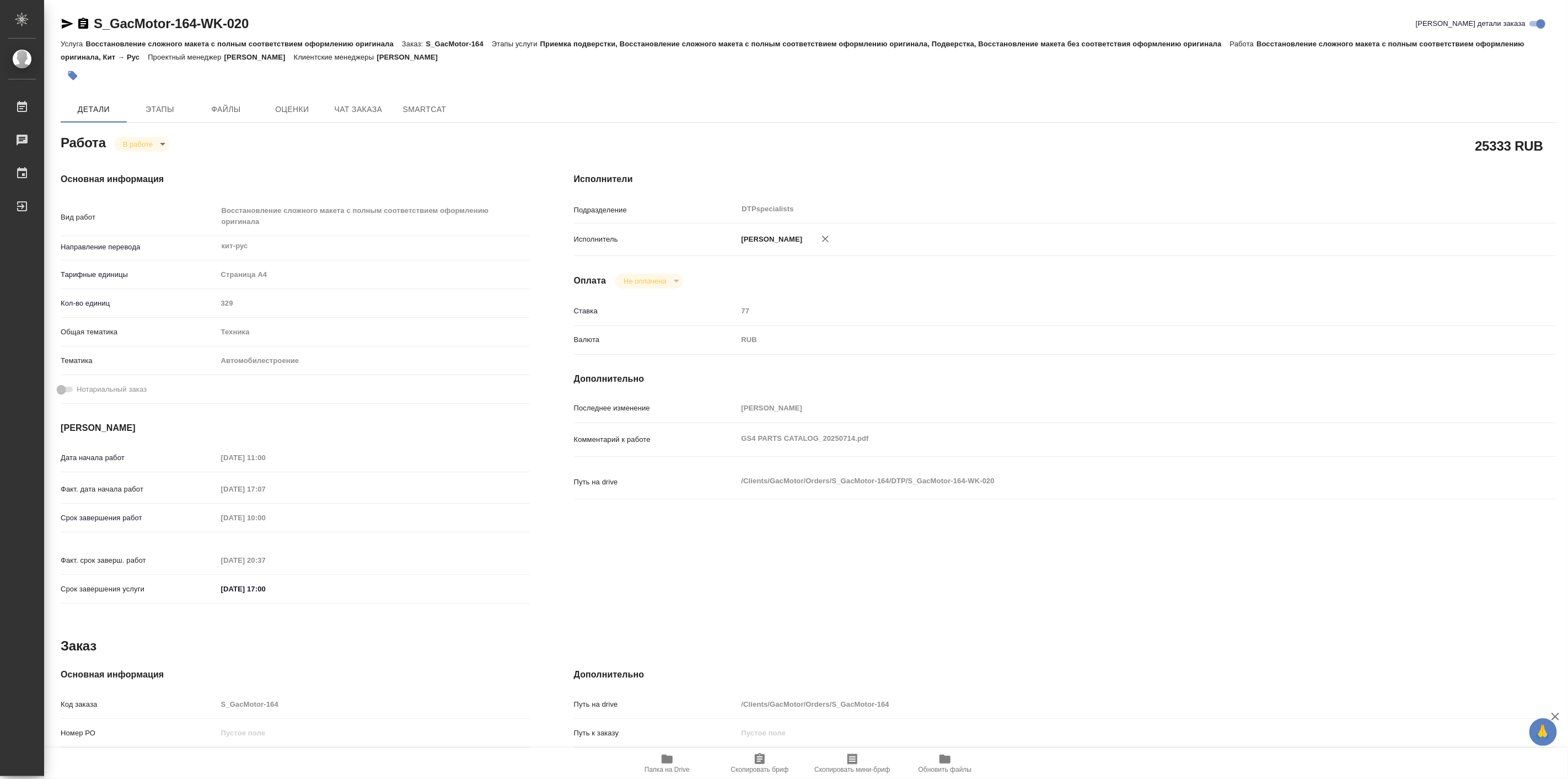
type textarea "x"
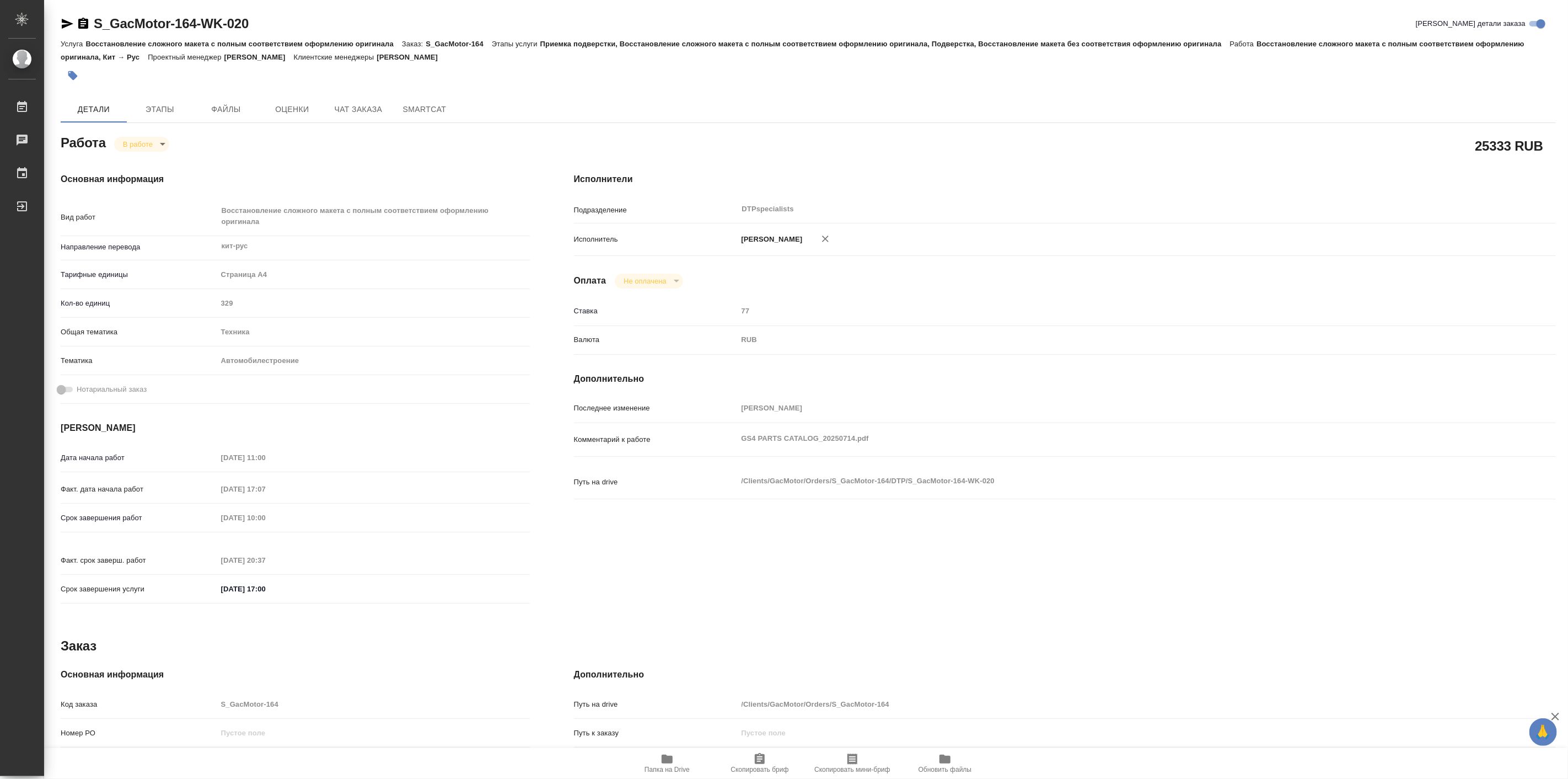
type textarea "x"
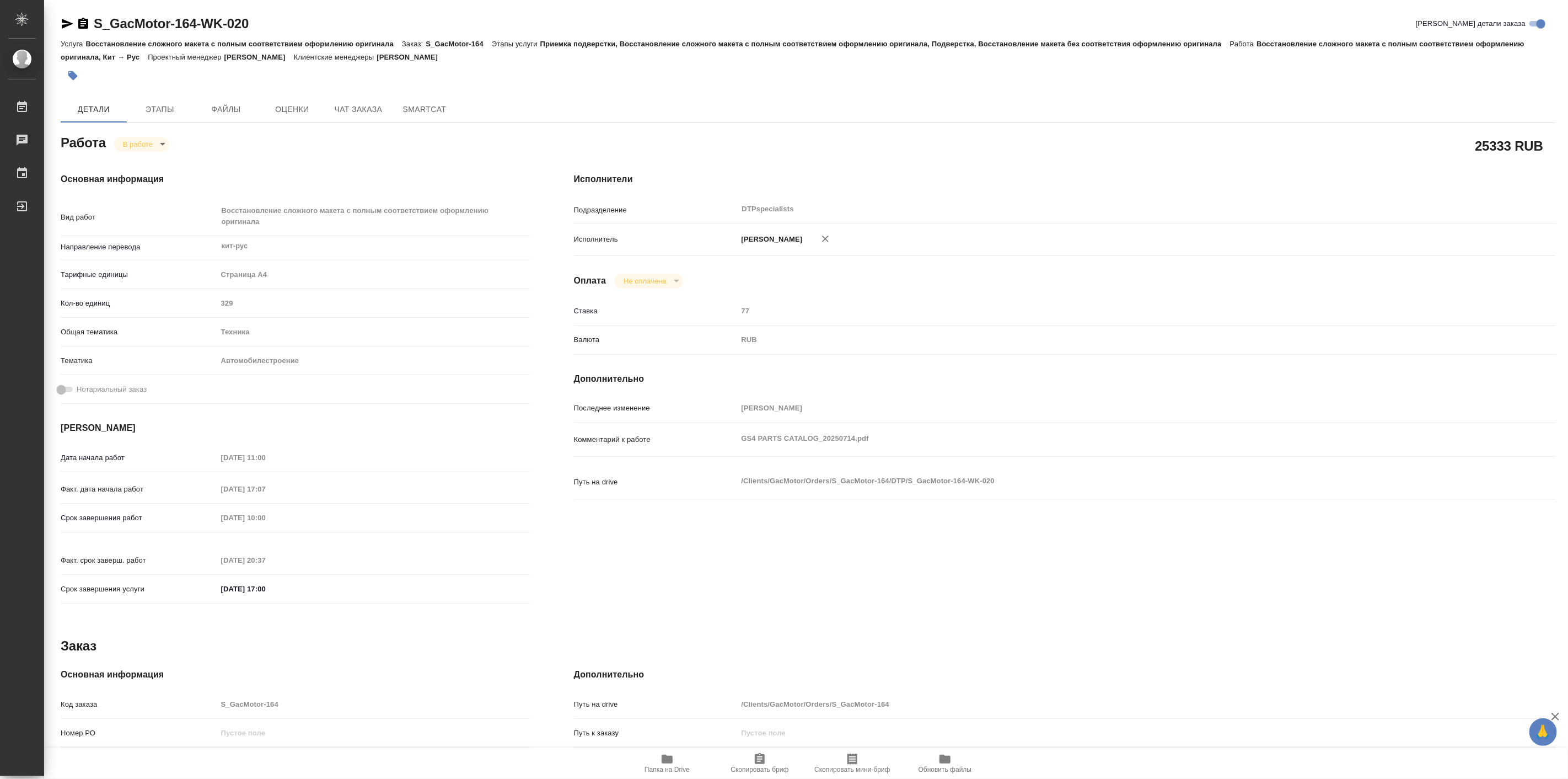
type textarea "x"
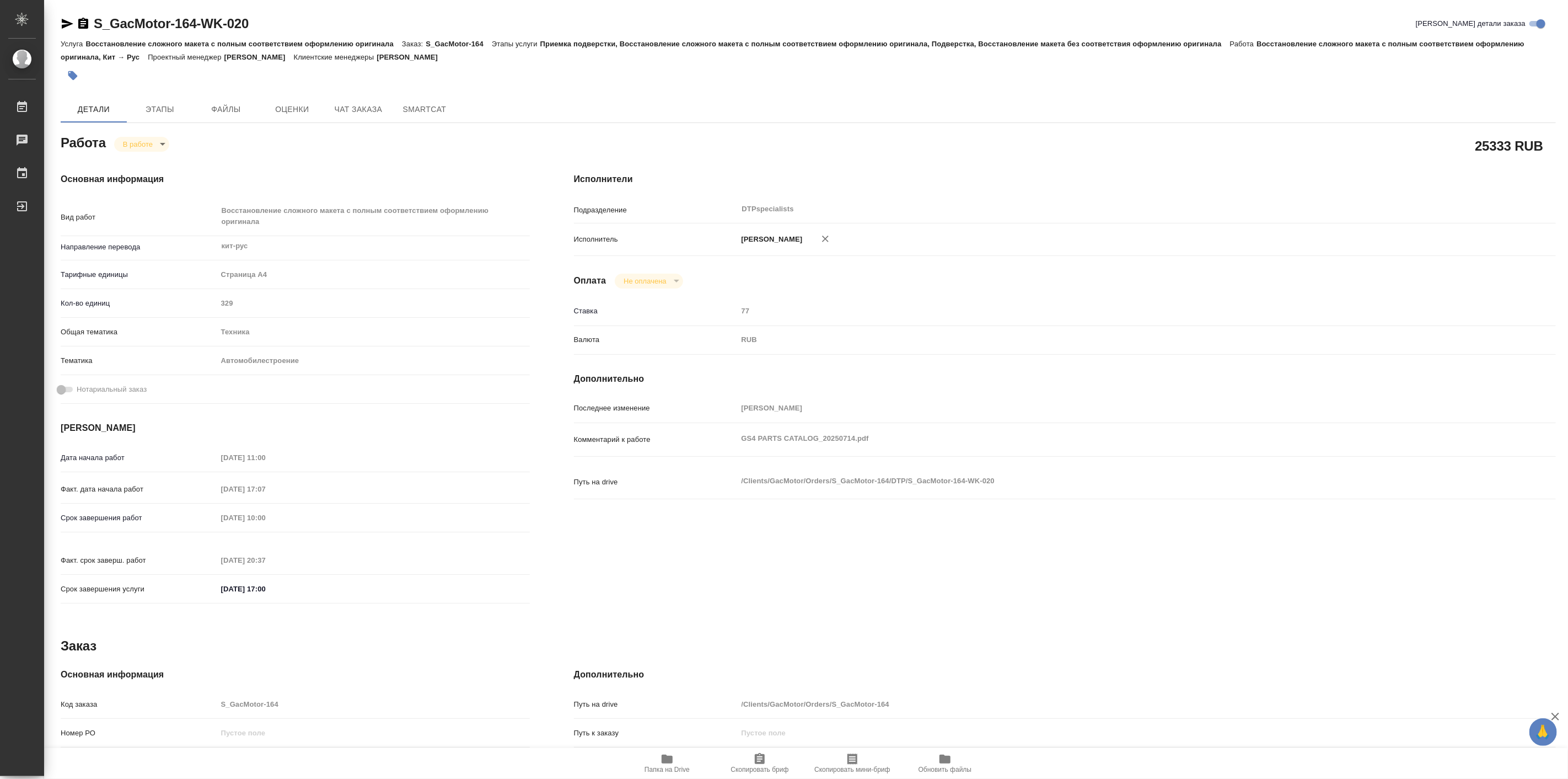
type textarea "x"
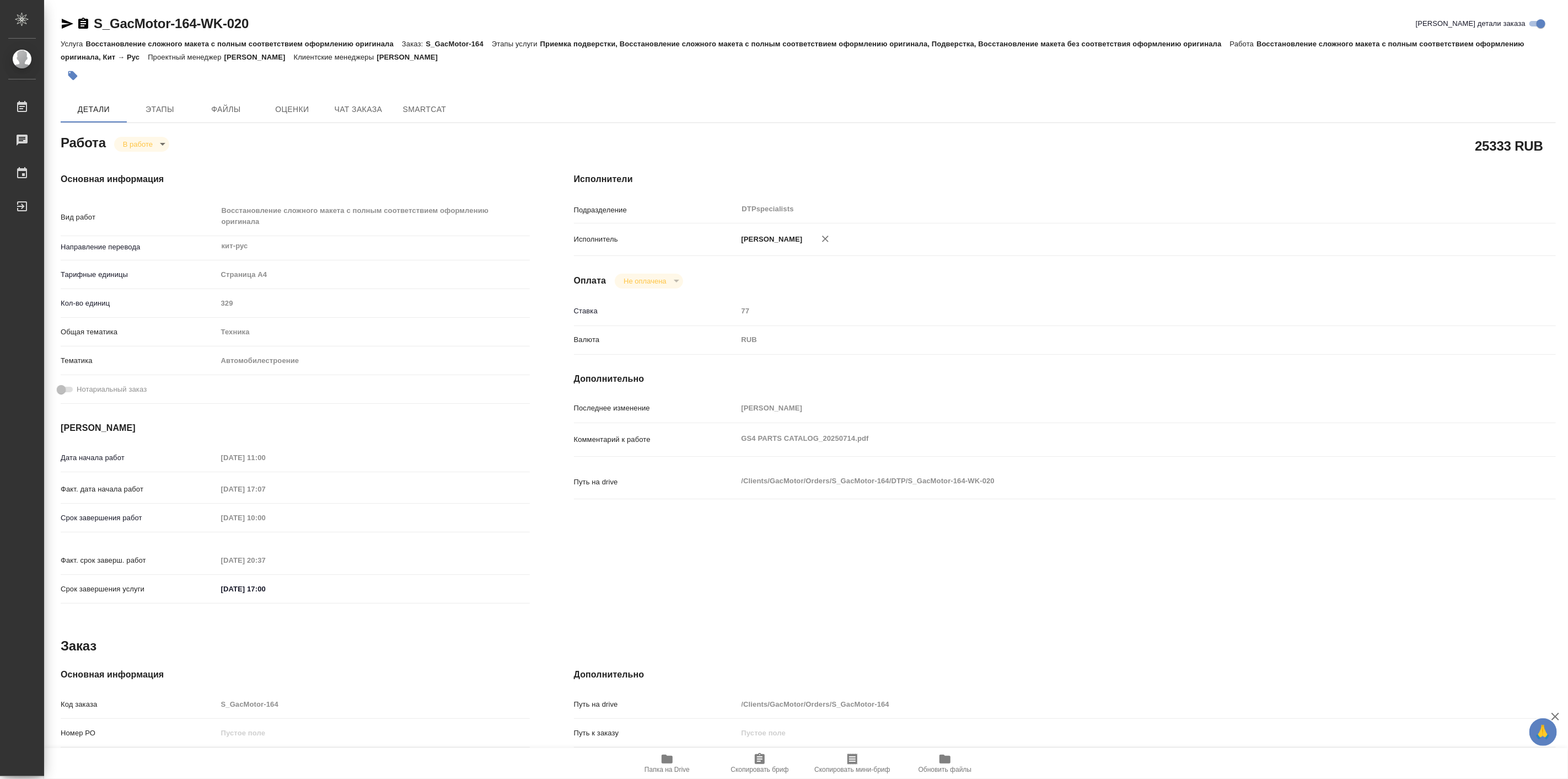
click at [663, 762] on icon "button" at bounding box center [667, 758] width 13 height 13
